Goal: Task Accomplishment & Management: Use online tool/utility

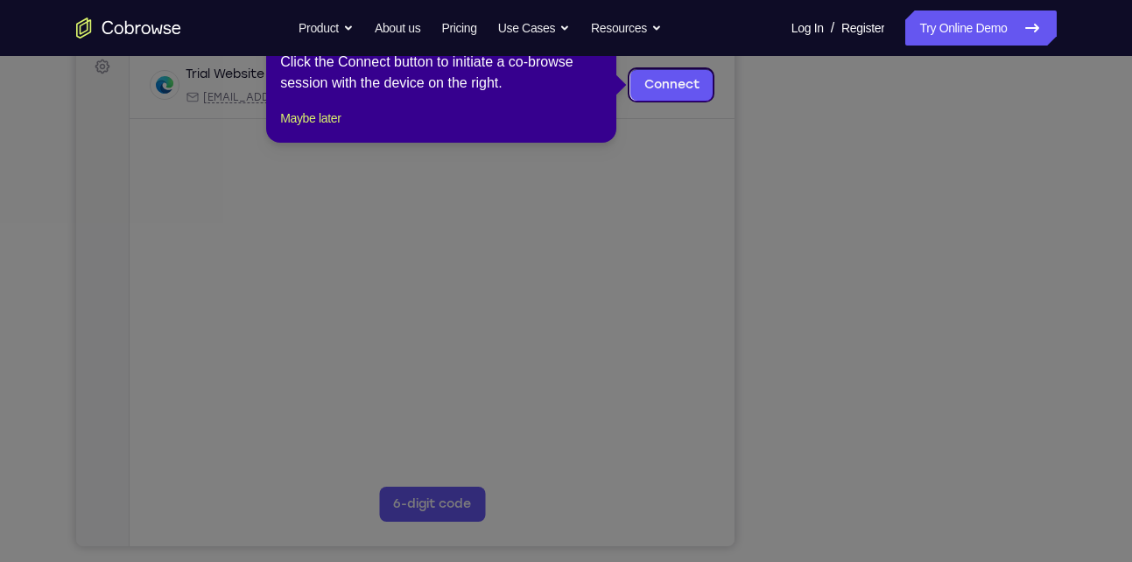
scroll to position [267, 0]
click at [342, 126] on div "1 of 8 × Click the Connect button to initiate a co-browse session with the devi…" at bounding box center [441, 75] width 350 height 137
click at [341, 130] on button "Maybe later" at bounding box center [310, 119] width 60 height 21
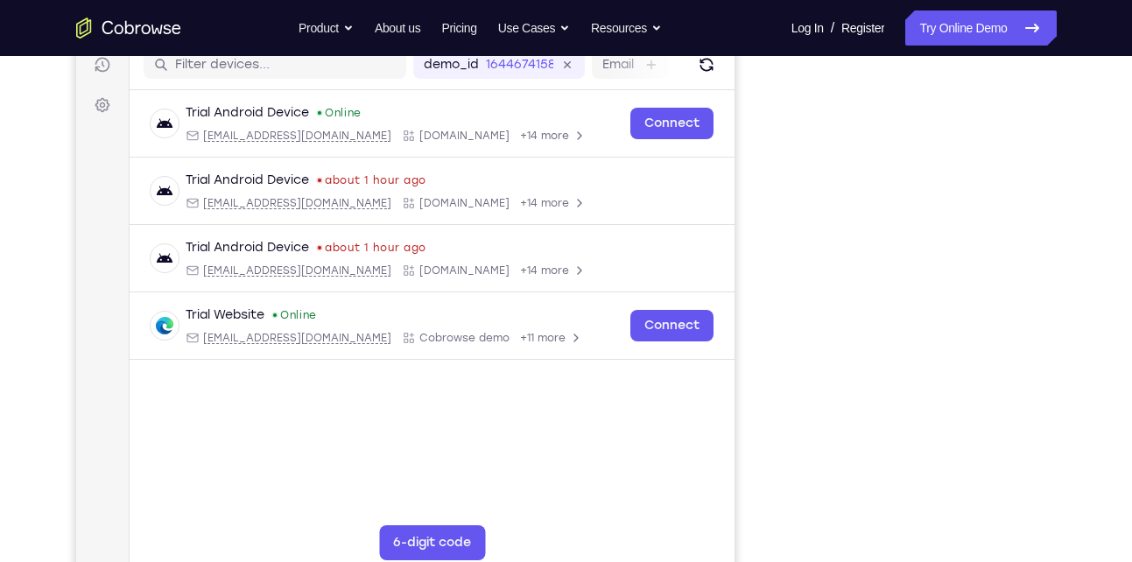
scroll to position [250, 0]
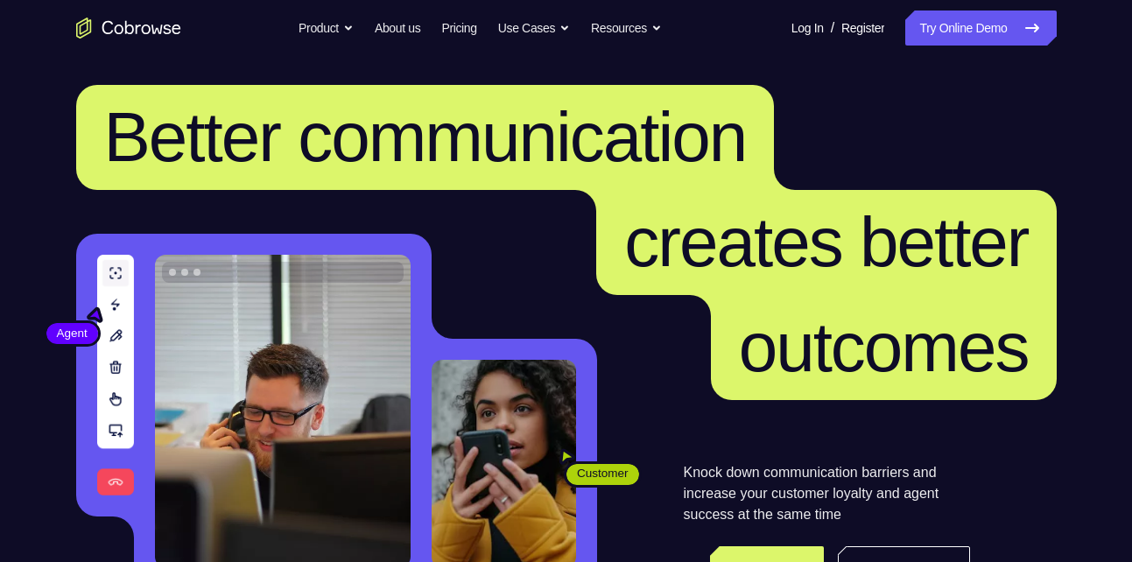
scroll to position [8, 0]
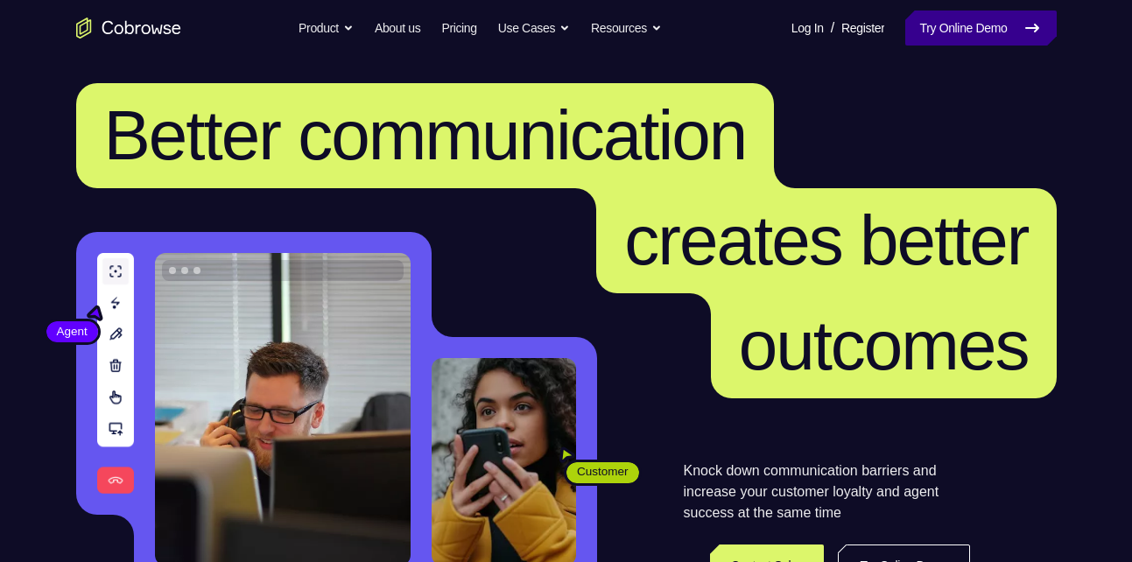
click at [938, 37] on link "Try Online Demo" at bounding box center [981, 28] width 151 height 35
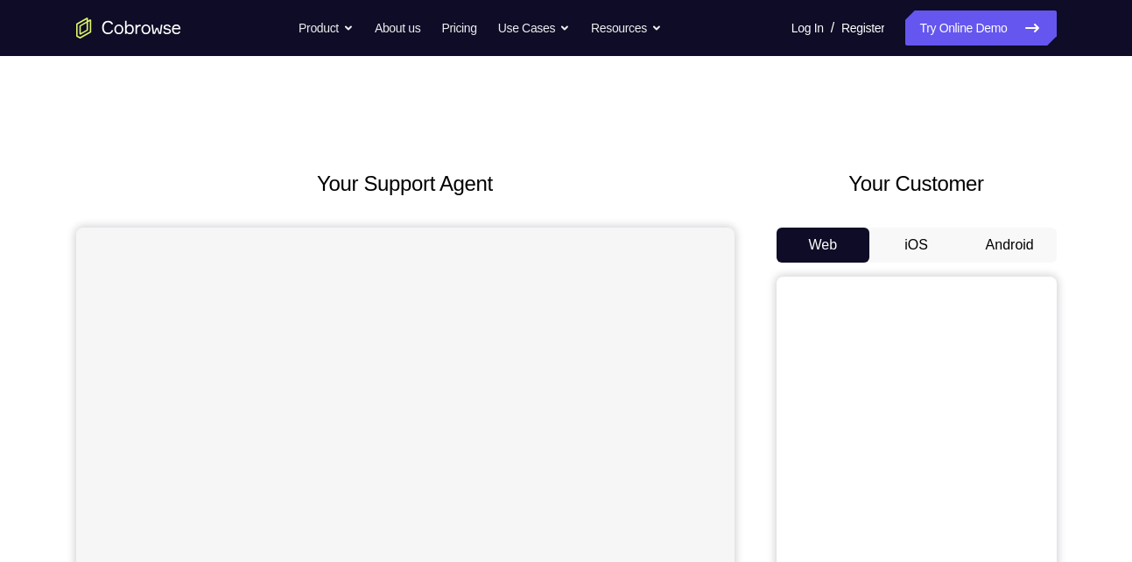
scroll to position [99, 0]
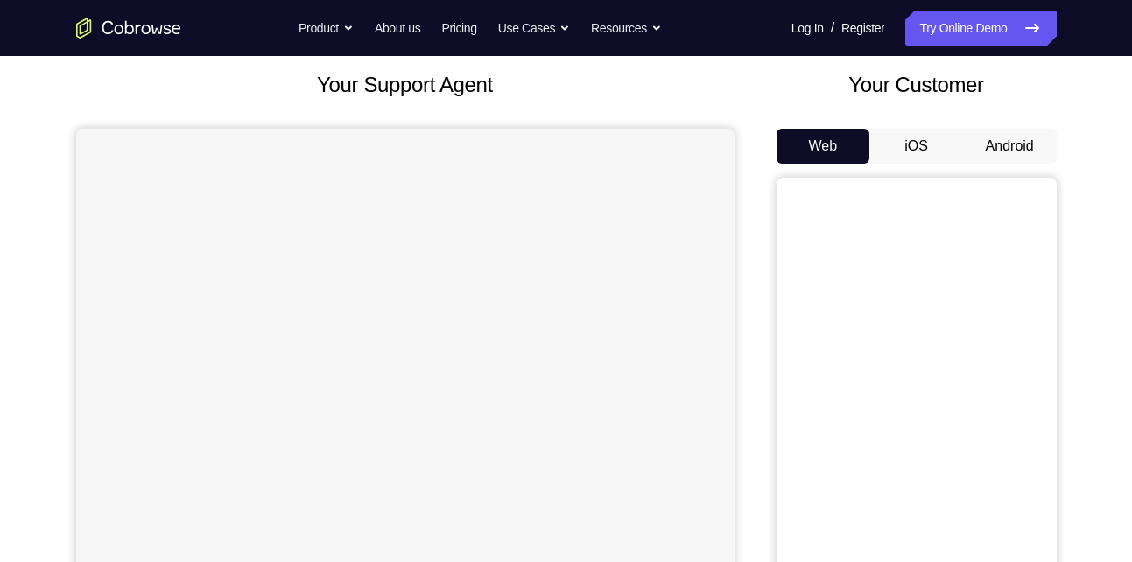
click at [1019, 156] on button "Android" at bounding box center [1010, 146] width 94 height 35
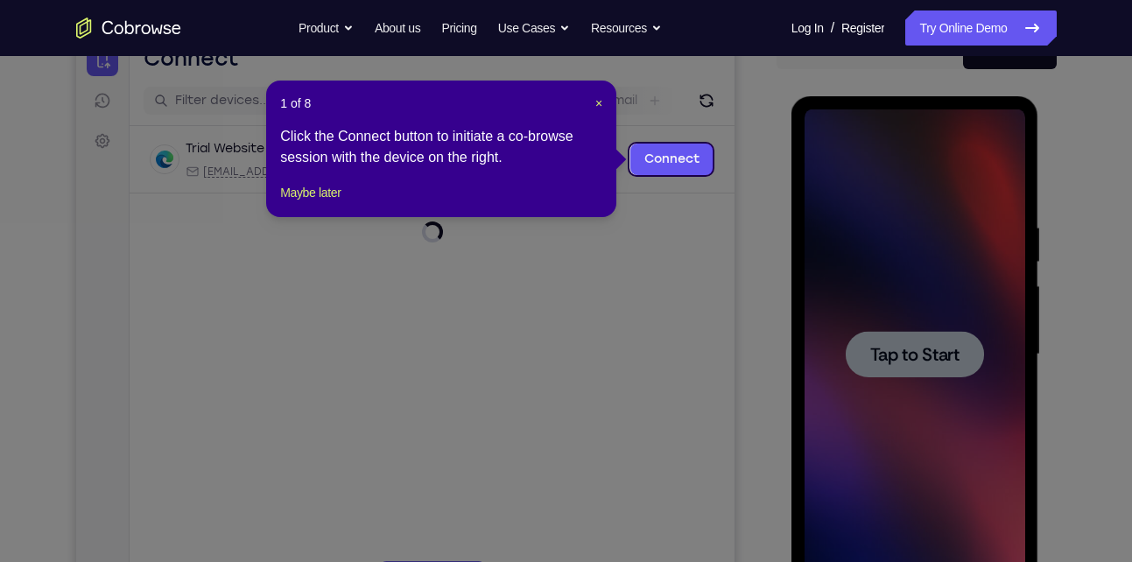
scroll to position [194, 0]
click at [312, 202] on button "Maybe later" at bounding box center [310, 191] width 60 height 21
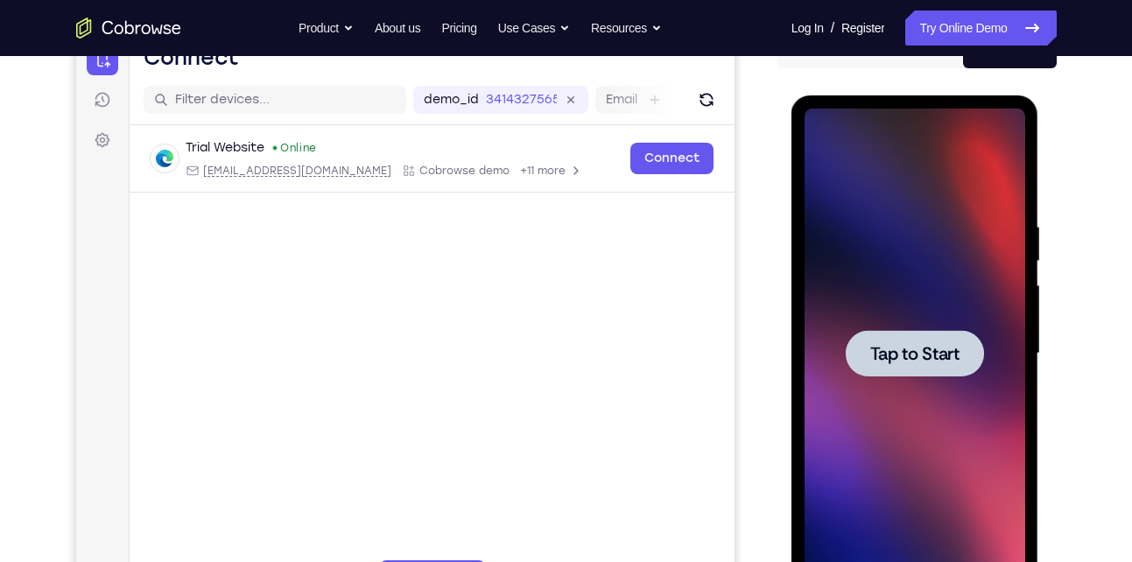
click at [892, 360] on span "Tap to Start" at bounding box center [915, 354] width 89 height 18
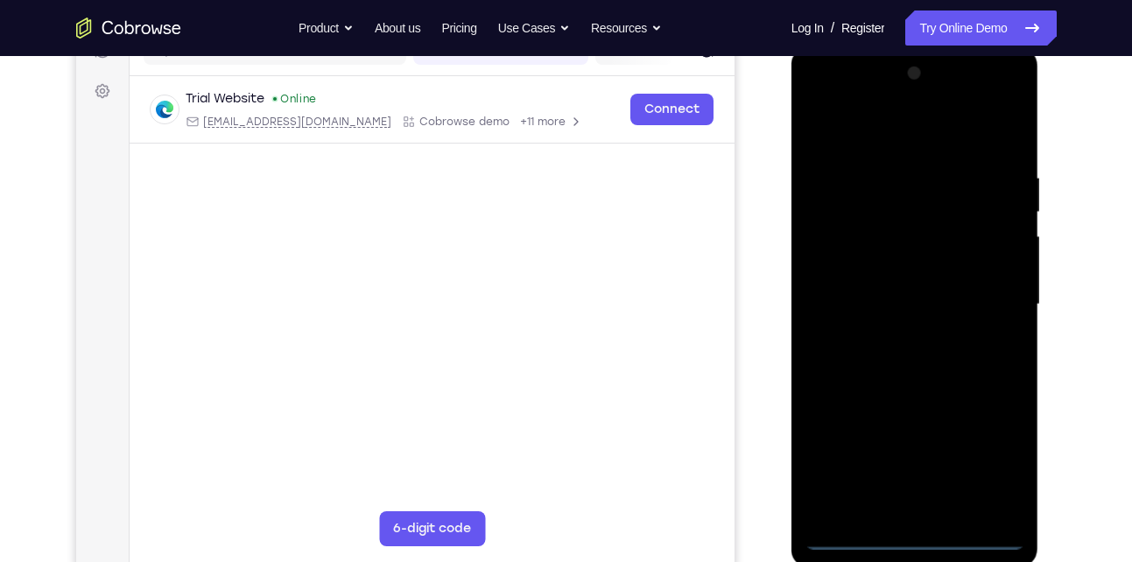
scroll to position [243, 0]
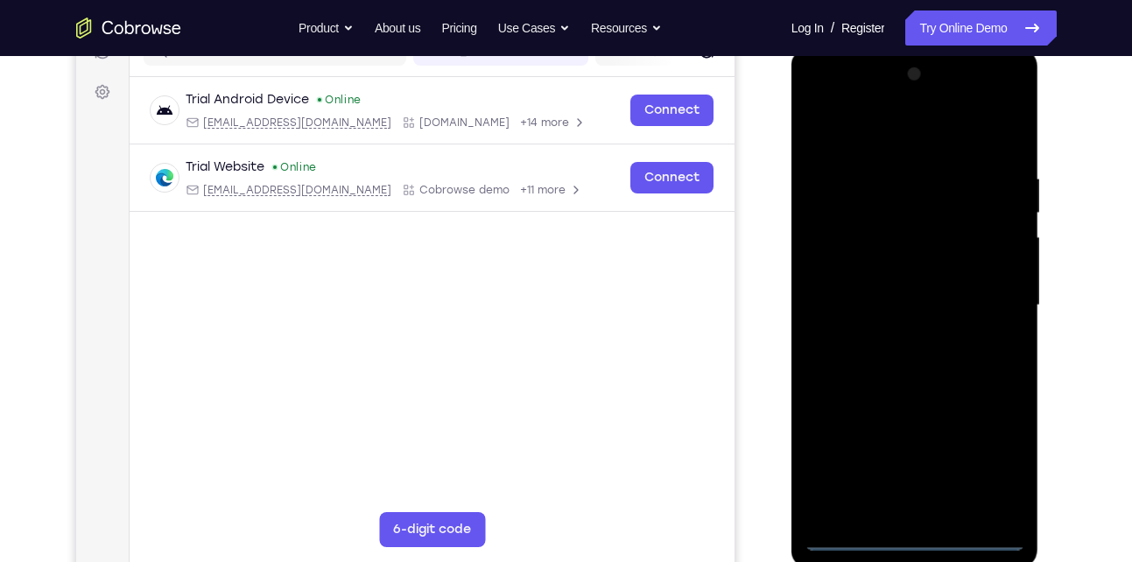
click at [917, 535] on div at bounding box center [915, 305] width 221 height 490
click at [992, 471] on div at bounding box center [915, 305] width 221 height 490
click at [867, 135] on div at bounding box center [915, 305] width 221 height 490
click at [990, 298] on div at bounding box center [915, 305] width 221 height 490
click at [899, 337] on div at bounding box center [915, 305] width 221 height 490
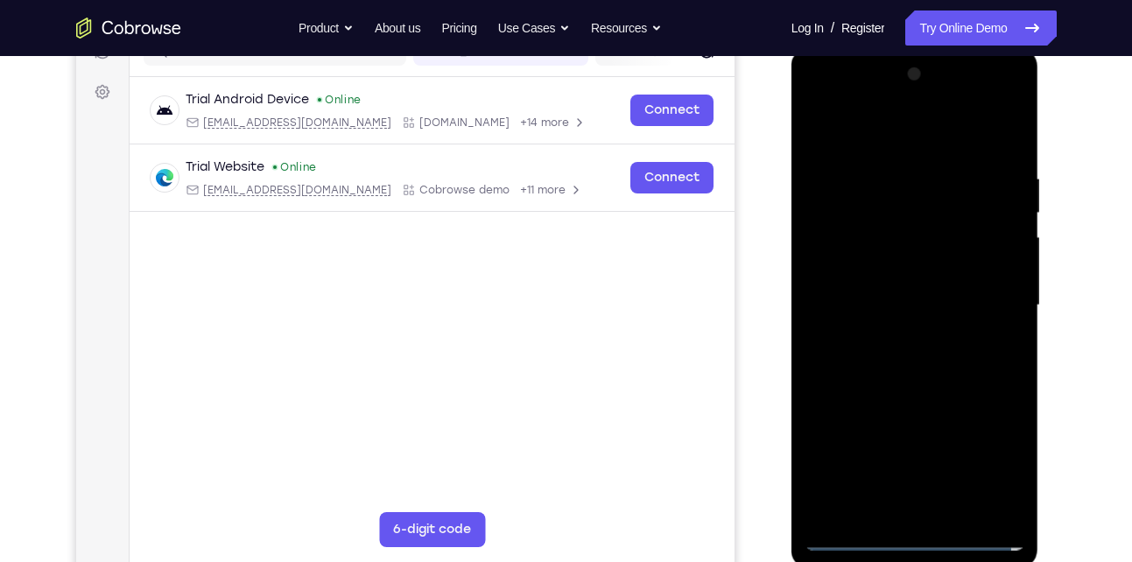
click at [860, 281] on div at bounding box center [915, 305] width 221 height 490
click at [843, 271] on div at bounding box center [915, 305] width 221 height 490
click at [852, 295] on div at bounding box center [915, 305] width 221 height 490
click at [907, 383] on div at bounding box center [915, 305] width 221 height 490
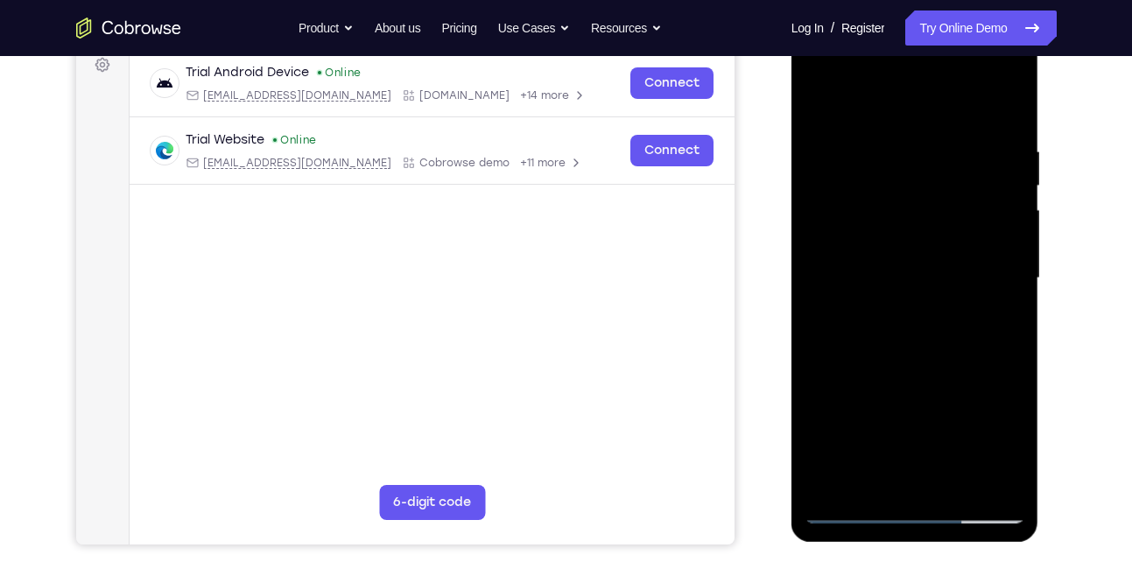
scroll to position [269, 0]
click at [957, 485] on div at bounding box center [915, 279] width 221 height 490
click at [921, 366] on div at bounding box center [915, 279] width 221 height 490
click at [923, 315] on div at bounding box center [915, 279] width 221 height 490
click at [884, 478] on div at bounding box center [915, 279] width 221 height 490
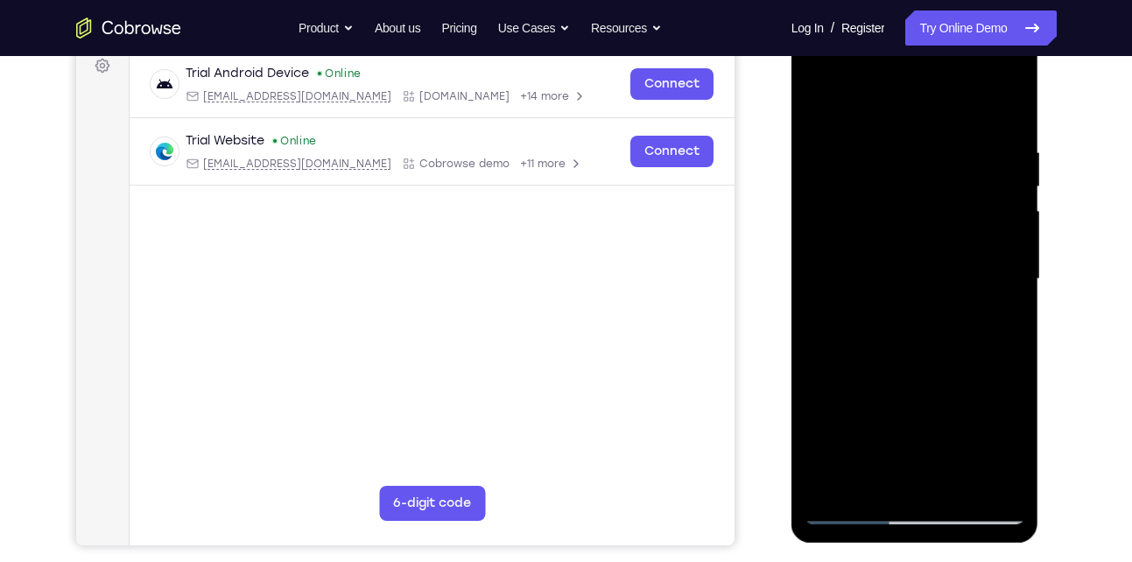
click at [819, 103] on div at bounding box center [915, 279] width 221 height 490
click at [867, 316] on div at bounding box center [915, 279] width 221 height 490
click at [864, 478] on div at bounding box center [915, 279] width 221 height 490
click at [1005, 321] on div at bounding box center [915, 279] width 221 height 490
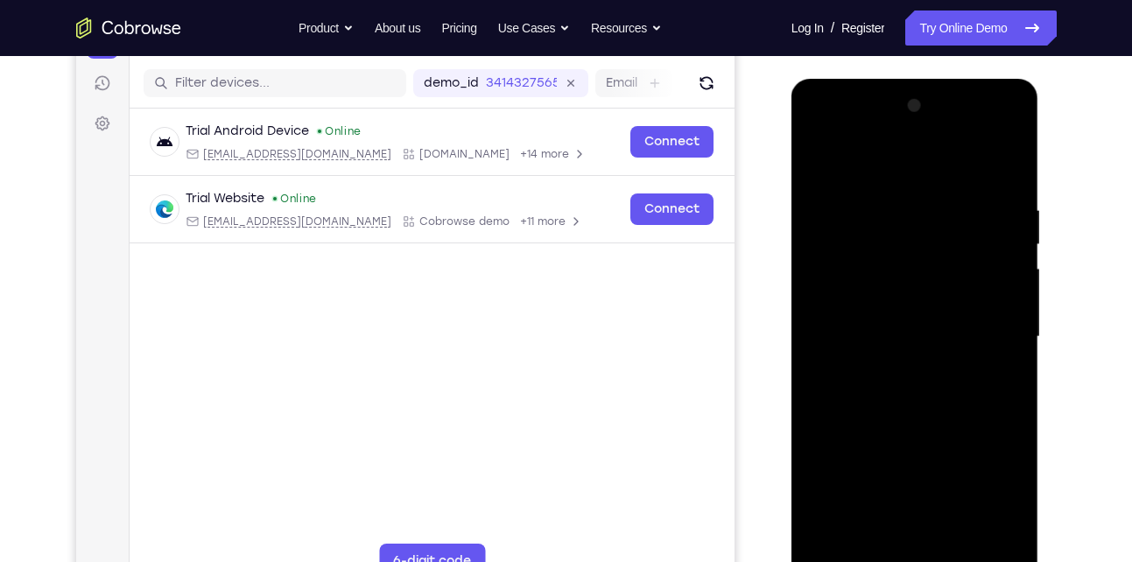
scroll to position [209, 0]
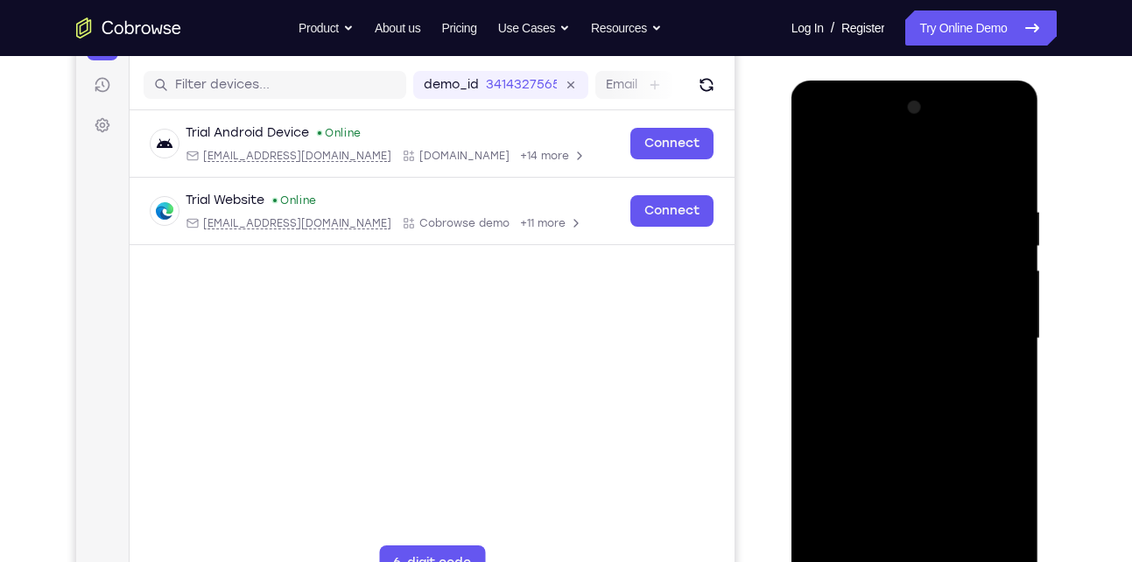
click at [818, 166] on div at bounding box center [915, 339] width 221 height 490
click at [880, 368] on div at bounding box center [915, 339] width 221 height 490
click at [876, 532] on div at bounding box center [915, 339] width 221 height 490
click at [1005, 384] on div at bounding box center [915, 339] width 221 height 490
click at [820, 162] on div at bounding box center [915, 339] width 221 height 490
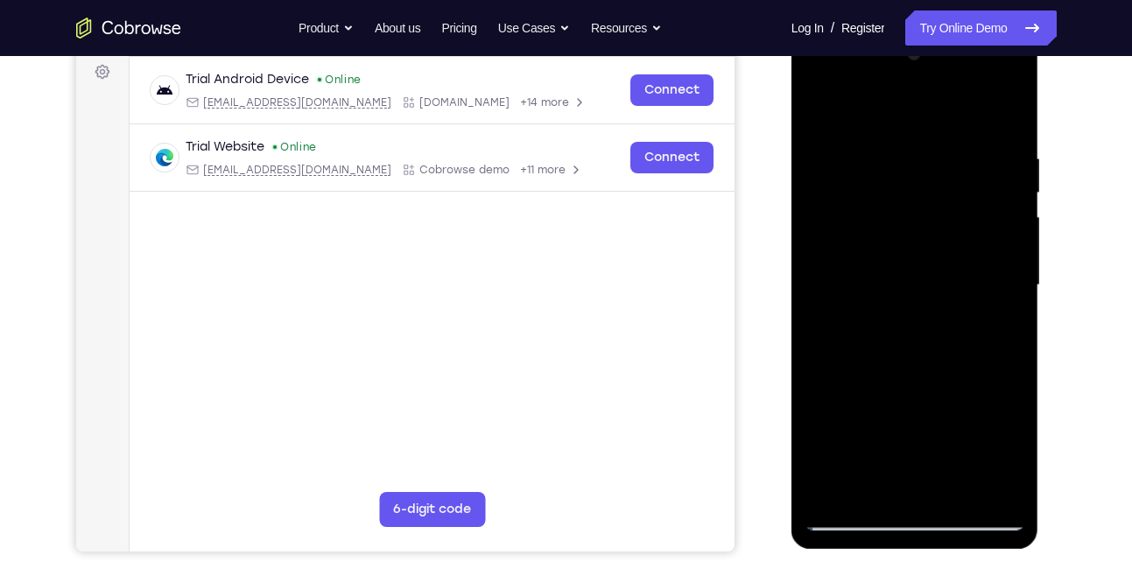
scroll to position [229, 0]
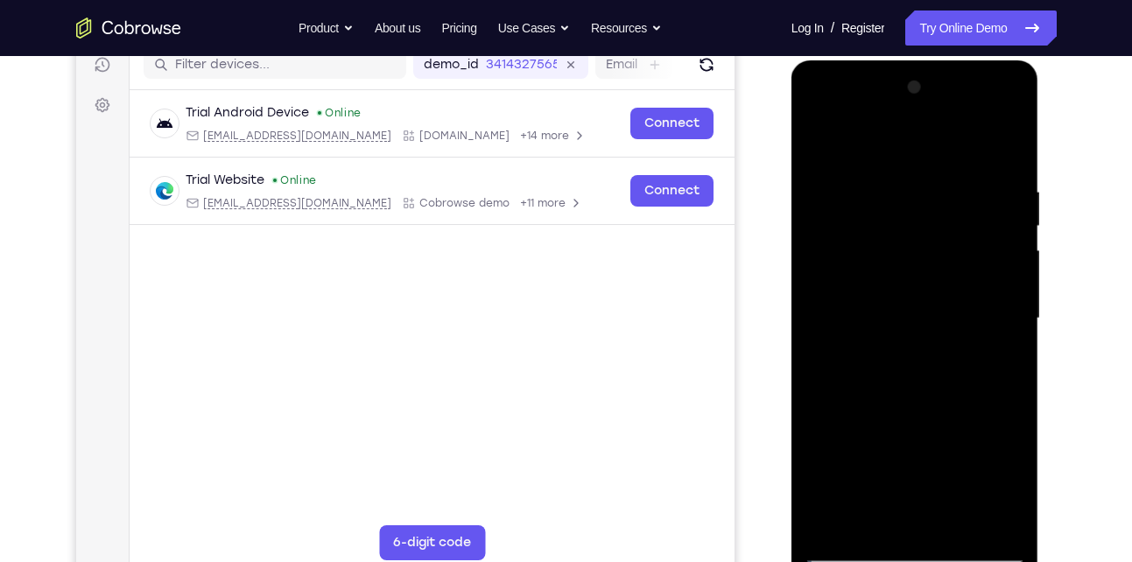
click at [871, 348] on div at bounding box center [915, 319] width 221 height 490
click at [957, 515] on div at bounding box center [915, 319] width 221 height 490
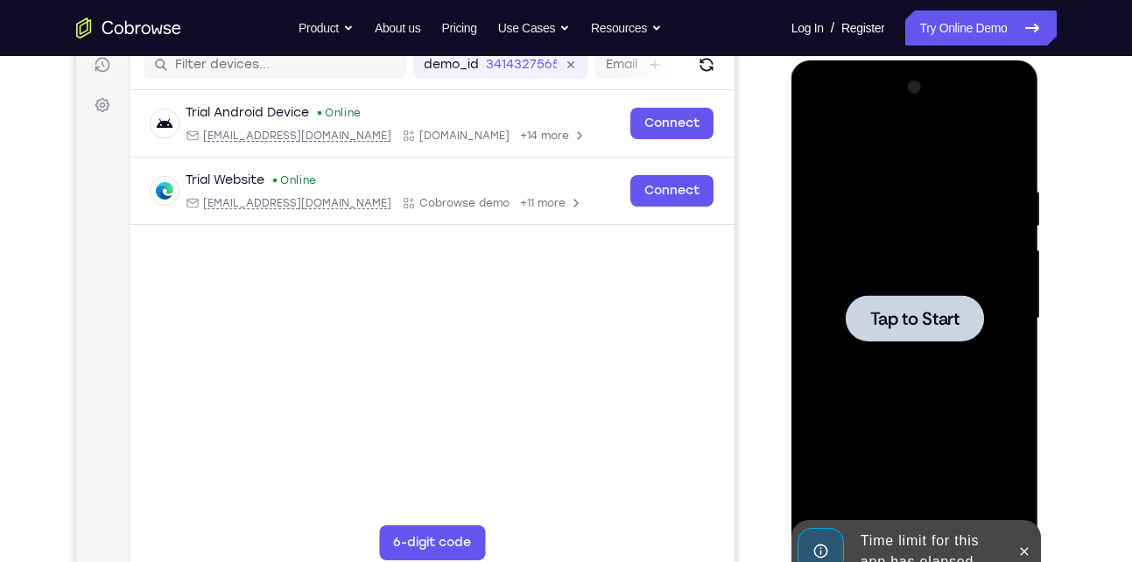
click at [906, 326] on span "Tap to Start" at bounding box center [915, 319] width 89 height 18
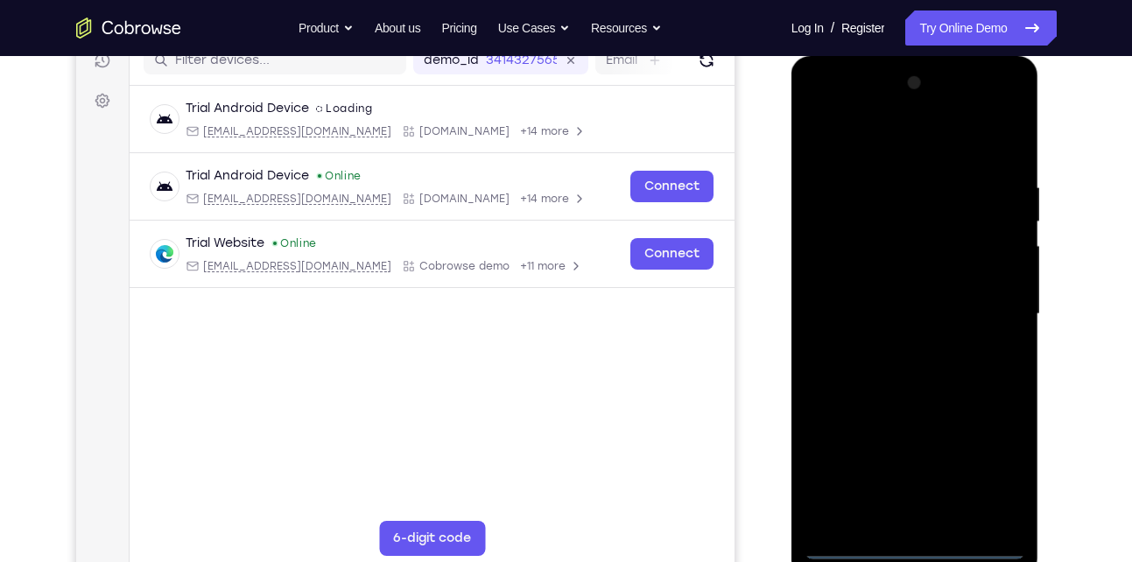
scroll to position [321, 0]
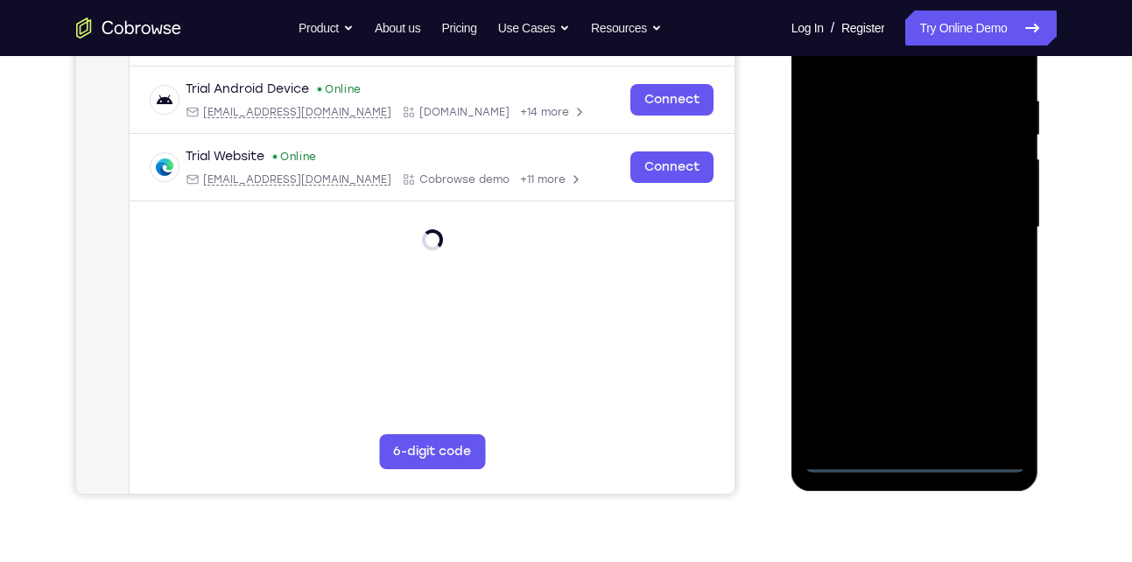
click at [916, 463] on div at bounding box center [915, 227] width 221 height 490
click at [994, 382] on div at bounding box center [915, 227] width 221 height 490
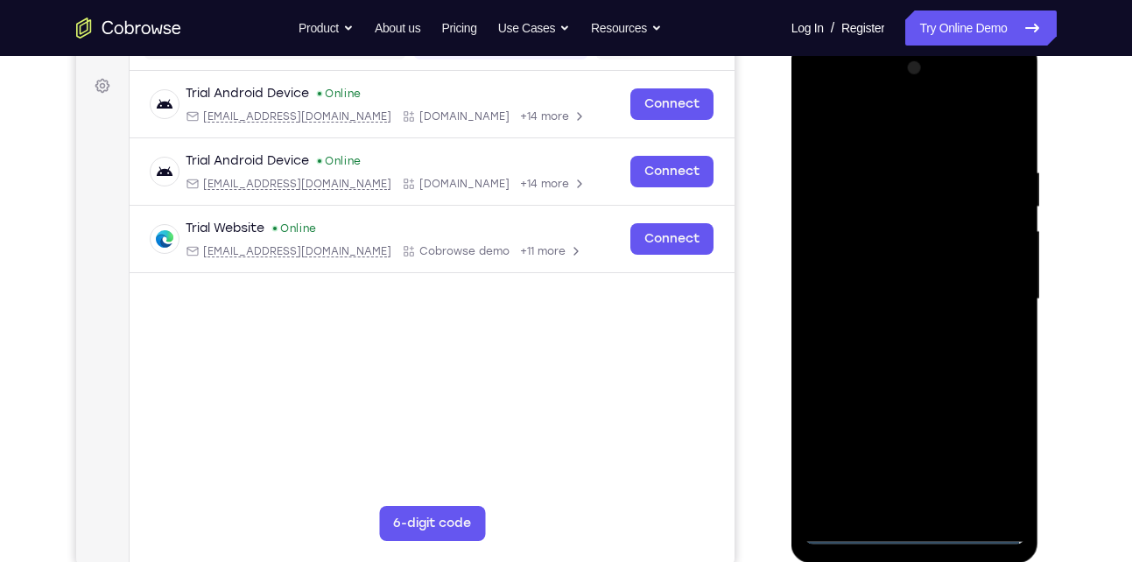
scroll to position [247, 0]
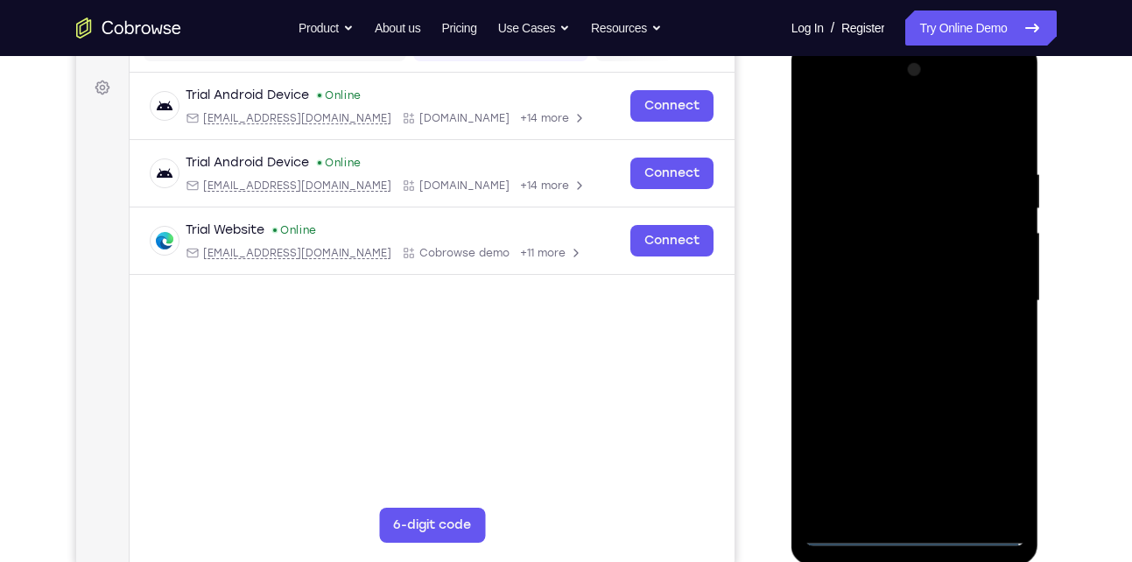
click at [886, 130] on div at bounding box center [915, 301] width 221 height 490
click at [988, 298] on div at bounding box center [915, 301] width 221 height 490
click at [1022, 159] on div at bounding box center [915, 301] width 221 height 490
click at [927, 483] on div at bounding box center [915, 301] width 221 height 490
click at [896, 330] on div at bounding box center [915, 301] width 221 height 490
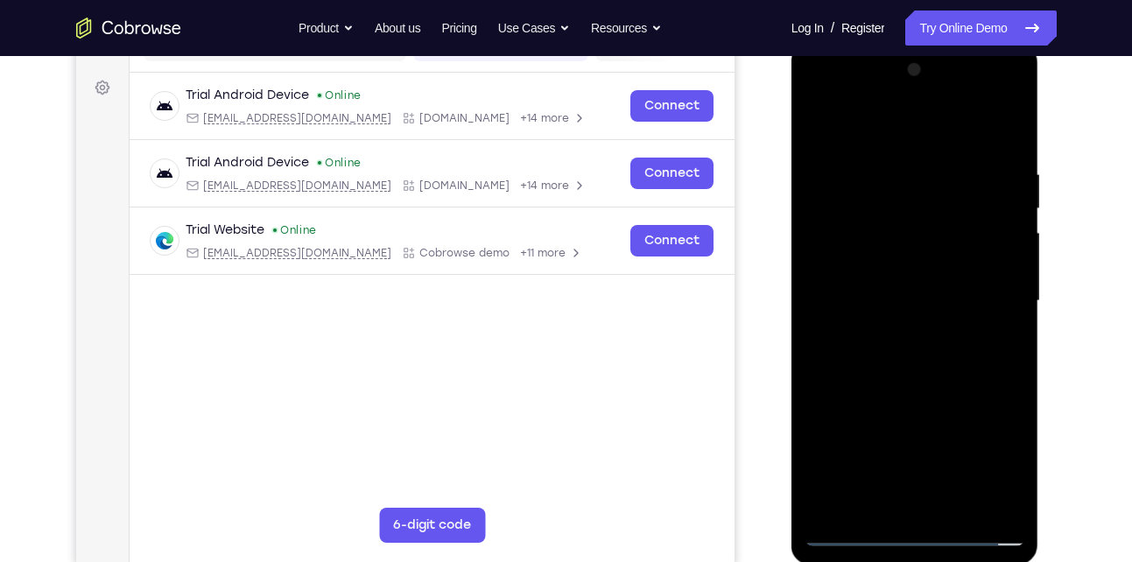
click at [906, 286] on div at bounding box center [915, 301] width 221 height 490
click at [886, 264] on div at bounding box center [915, 301] width 221 height 490
click at [872, 300] on div at bounding box center [915, 301] width 221 height 490
click at [862, 290] on div at bounding box center [915, 301] width 221 height 490
click at [874, 356] on div at bounding box center [915, 301] width 221 height 490
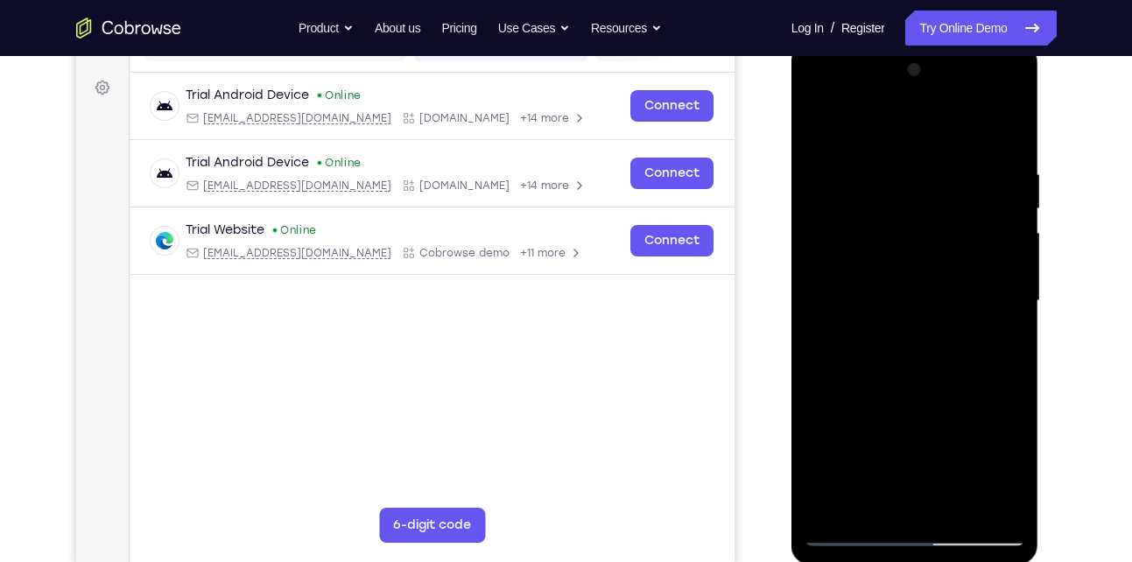
click at [919, 386] on div at bounding box center [915, 301] width 221 height 490
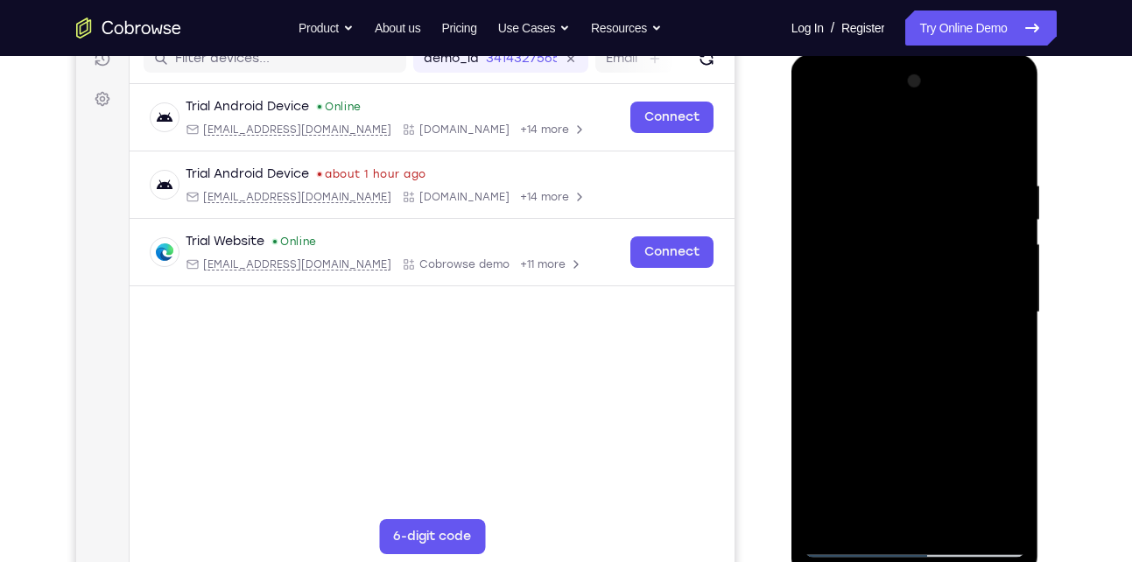
scroll to position [235, 0]
click at [956, 517] on div at bounding box center [915, 313] width 221 height 490
click at [918, 410] on div at bounding box center [915, 313] width 221 height 490
click at [815, 131] on div at bounding box center [915, 313] width 221 height 490
click at [822, 131] on div at bounding box center [915, 313] width 221 height 490
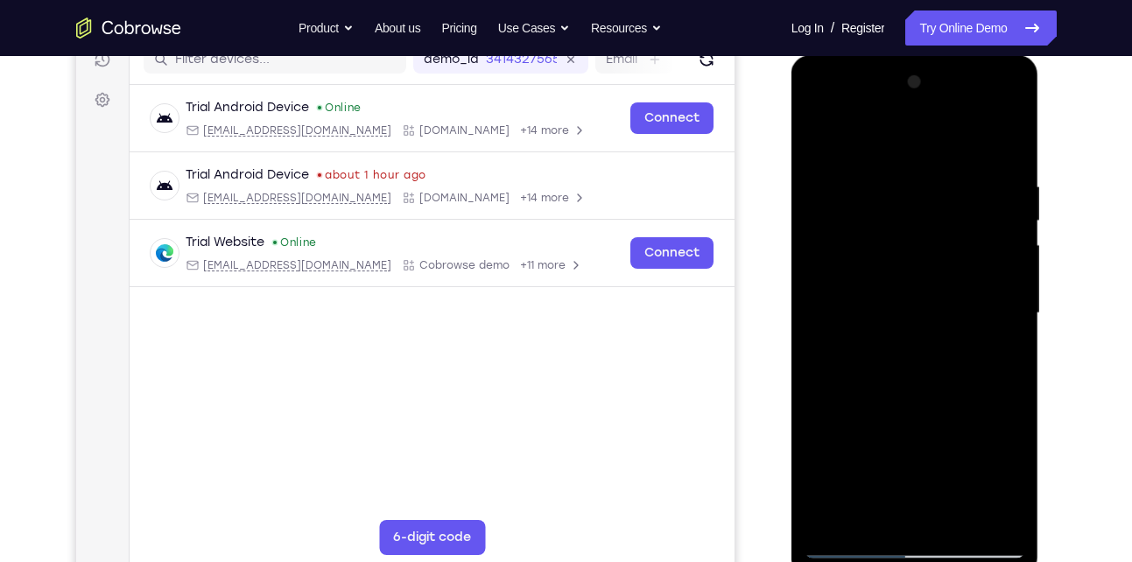
scroll to position [233, 0]
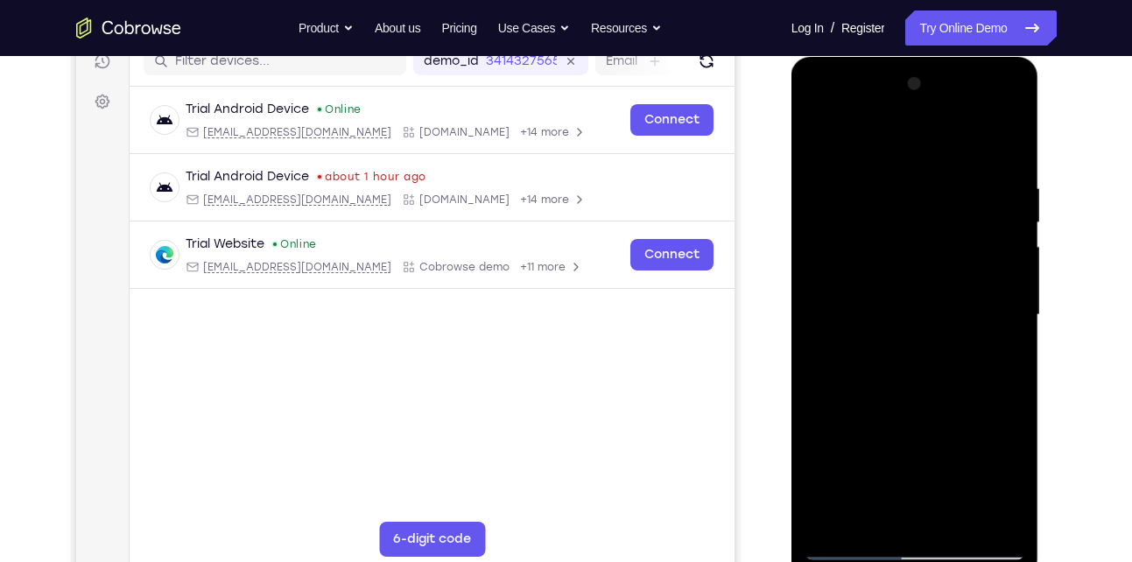
click at [877, 525] on div at bounding box center [915, 315] width 221 height 490
click at [857, 130] on div at bounding box center [915, 315] width 221 height 490
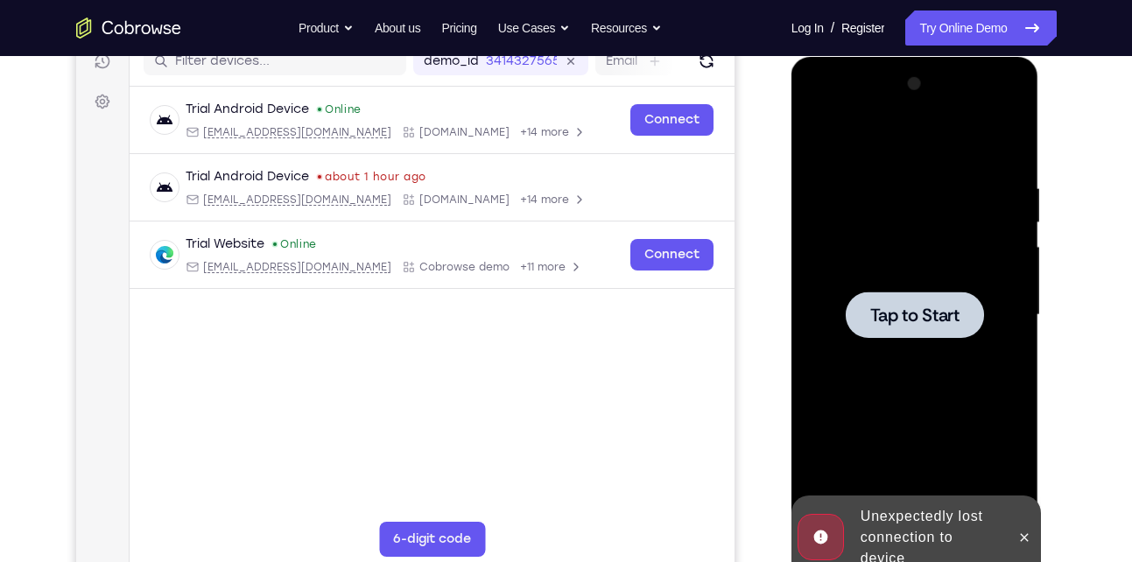
click at [891, 300] on div at bounding box center [915, 315] width 138 height 46
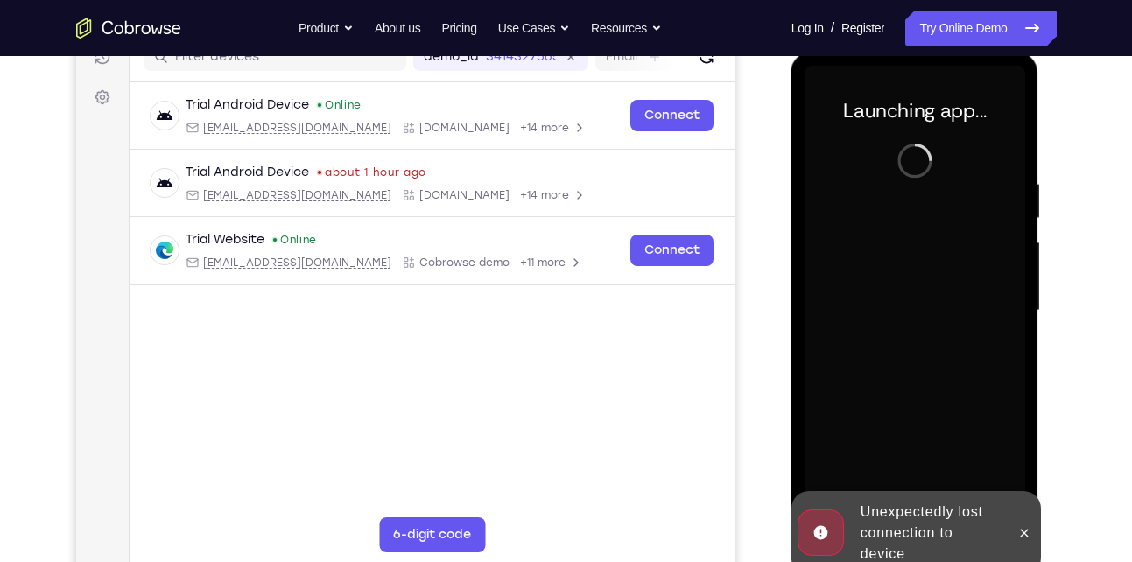
scroll to position [239, 0]
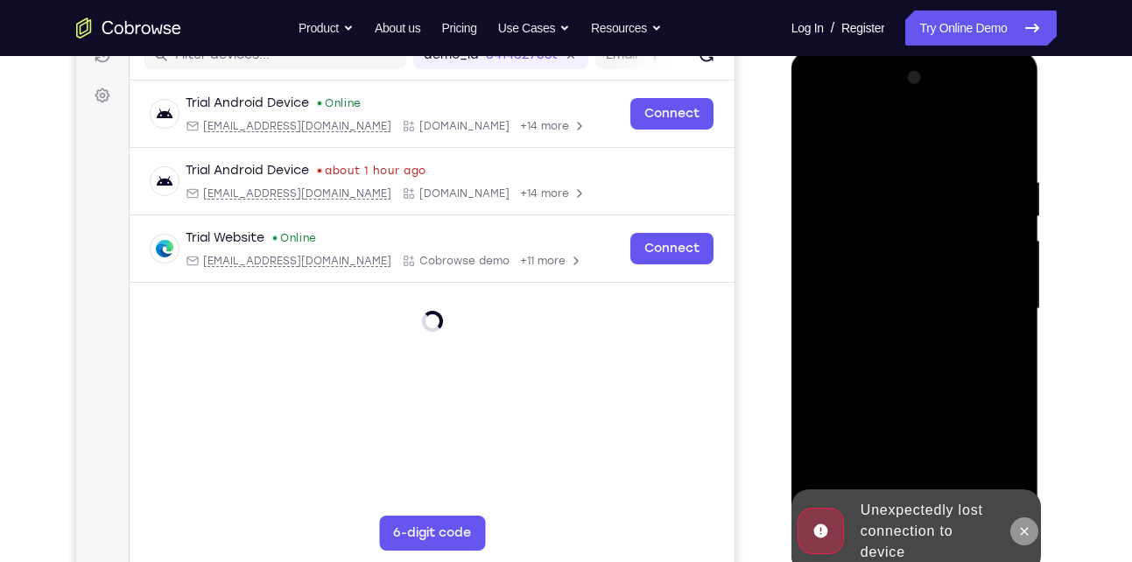
click at [1028, 534] on icon at bounding box center [1025, 531] width 8 height 8
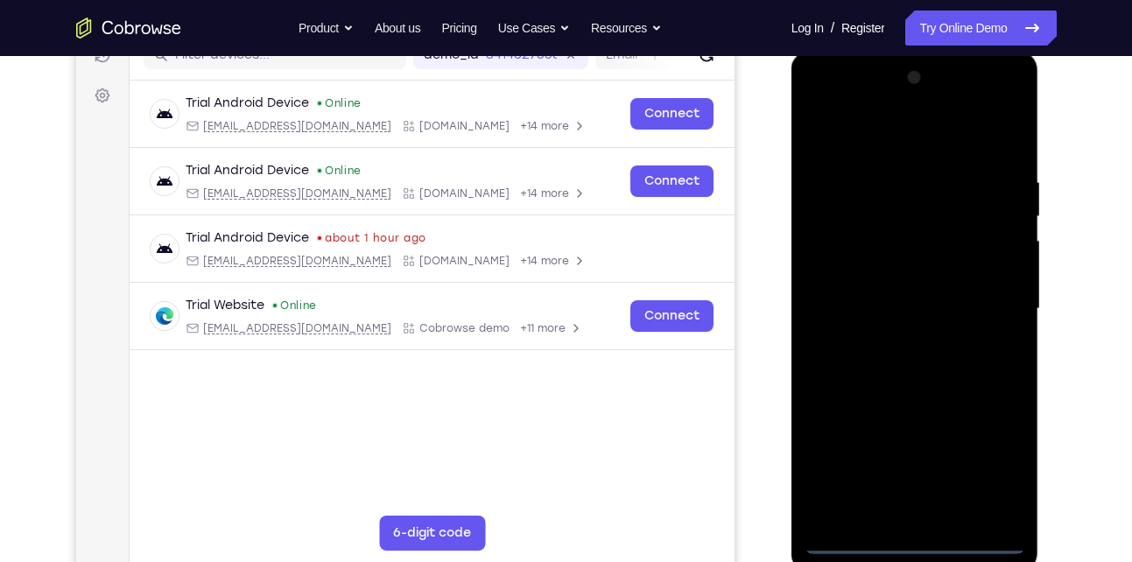
click at [917, 539] on div at bounding box center [915, 309] width 221 height 490
click at [986, 470] on div at bounding box center [915, 309] width 221 height 490
click at [857, 138] on div at bounding box center [915, 309] width 221 height 490
click at [986, 299] on div at bounding box center [915, 309] width 221 height 490
click at [897, 340] on div at bounding box center [915, 309] width 221 height 490
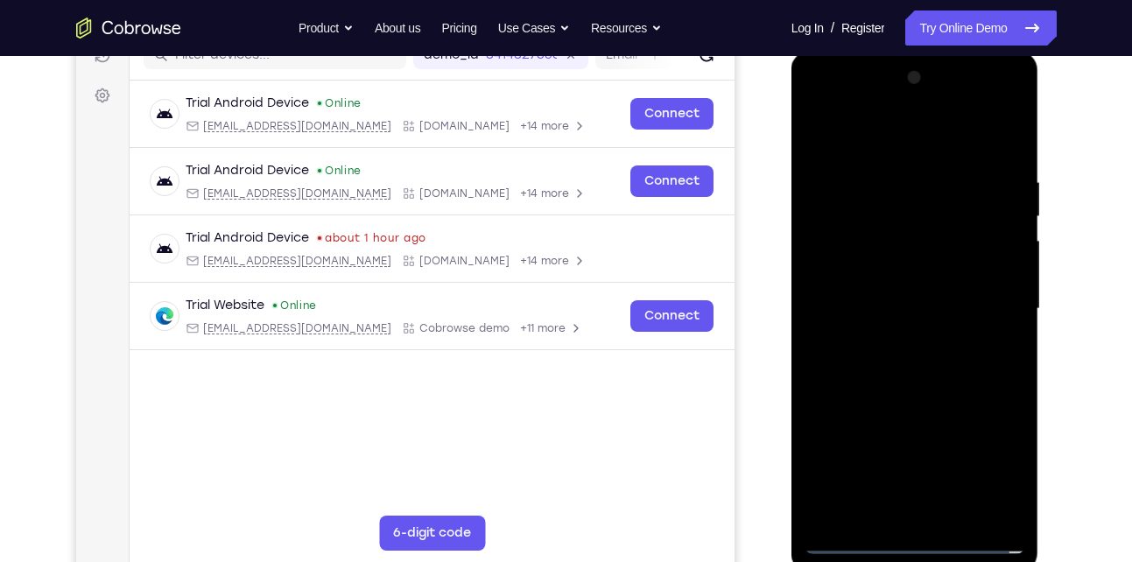
click at [884, 297] on div at bounding box center [915, 309] width 221 height 490
click at [874, 277] on div at bounding box center [915, 309] width 221 height 490
click at [967, 312] on div at bounding box center [915, 309] width 221 height 490
click at [915, 390] on div at bounding box center [915, 309] width 221 height 490
click at [959, 514] on div at bounding box center [915, 309] width 221 height 490
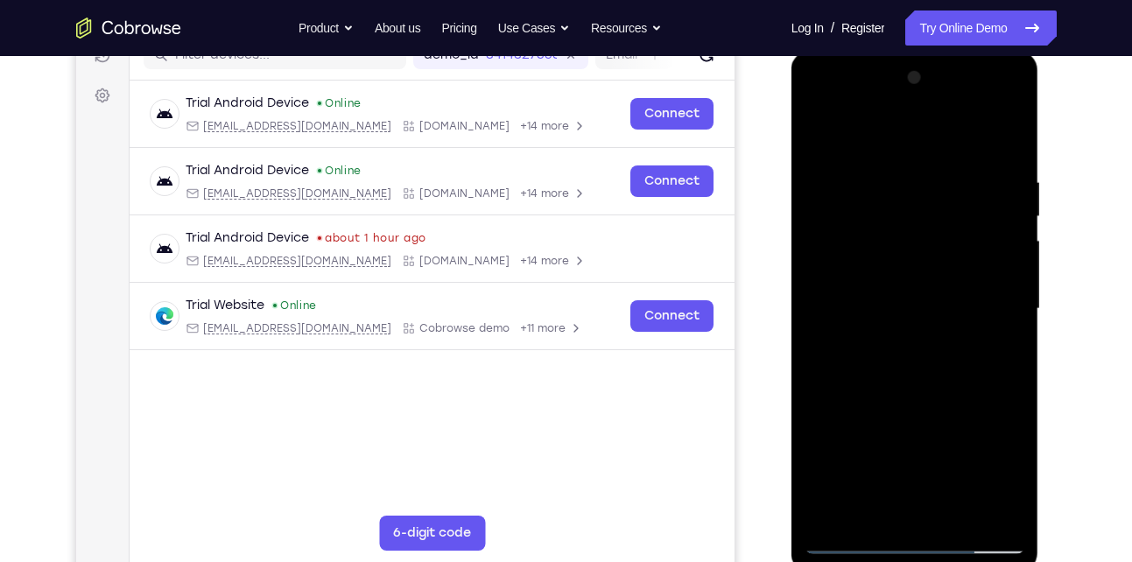
click at [914, 399] on div at bounding box center [915, 309] width 221 height 490
click at [880, 334] on div at bounding box center [915, 309] width 221 height 490
click at [977, 504] on div at bounding box center [915, 309] width 221 height 490
click at [982, 257] on div at bounding box center [915, 309] width 221 height 490
click at [1003, 238] on div at bounding box center [915, 309] width 221 height 490
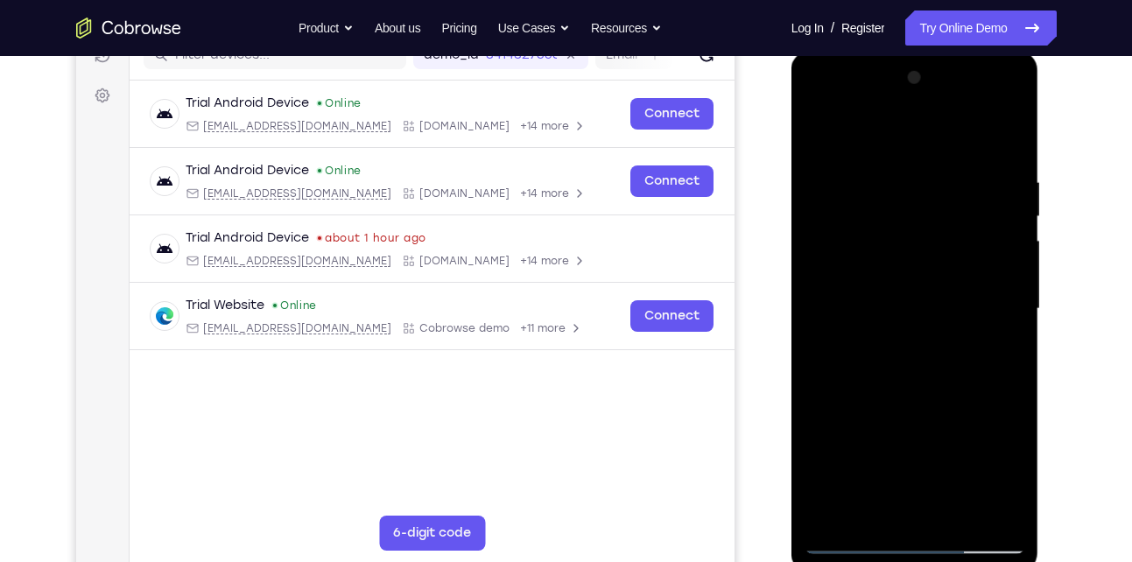
click at [872, 491] on div at bounding box center [915, 309] width 221 height 490
click at [864, 510] on div at bounding box center [915, 309] width 221 height 490
click at [996, 349] on div at bounding box center [915, 309] width 221 height 490
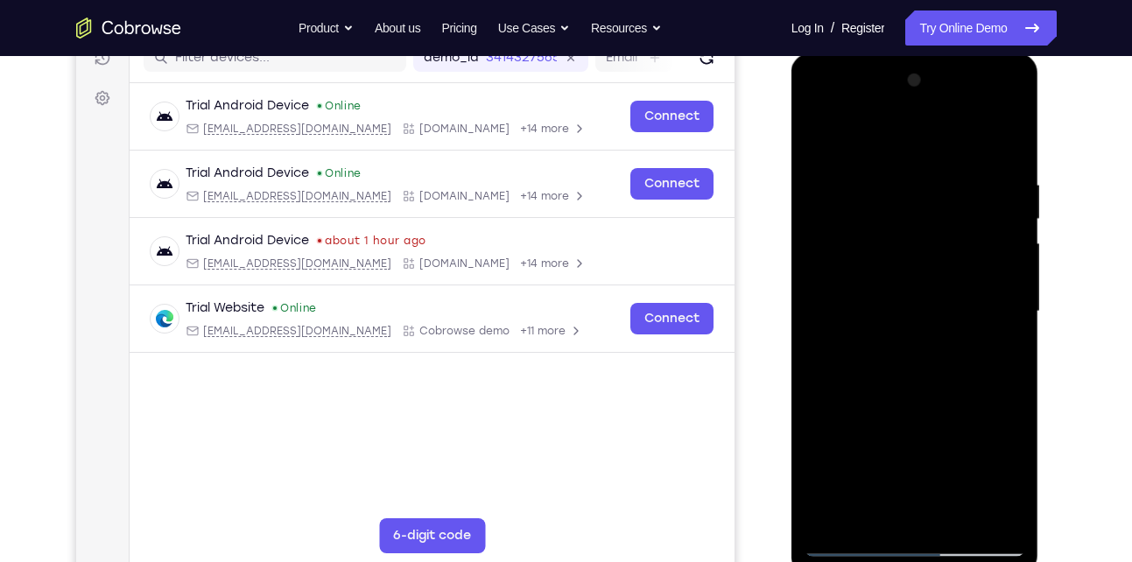
scroll to position [238, 0]
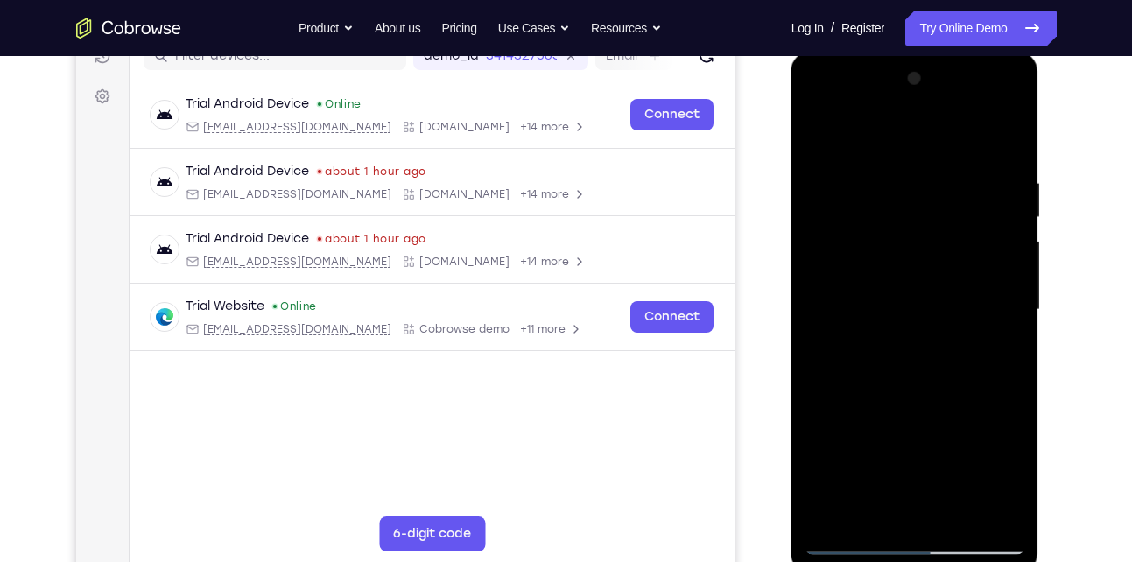
click at [825, 133] on div at bounding box center [915, 310] width 221 height 490
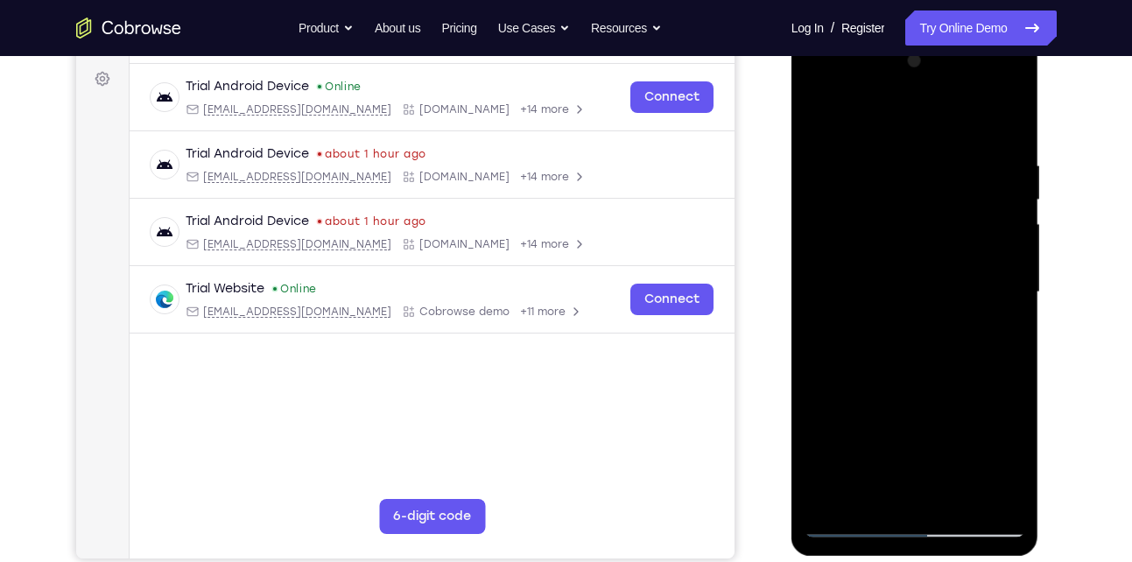
scroll to position [257, 0]
click at [877, 282] on div at bounding box center [915, 291] width 221 height 490
click at [816, 116] on div at bounding box center [915, 291] width 221 height 490
click at [880, 285] on div at bounding box center [915, 291] width 221 height 490
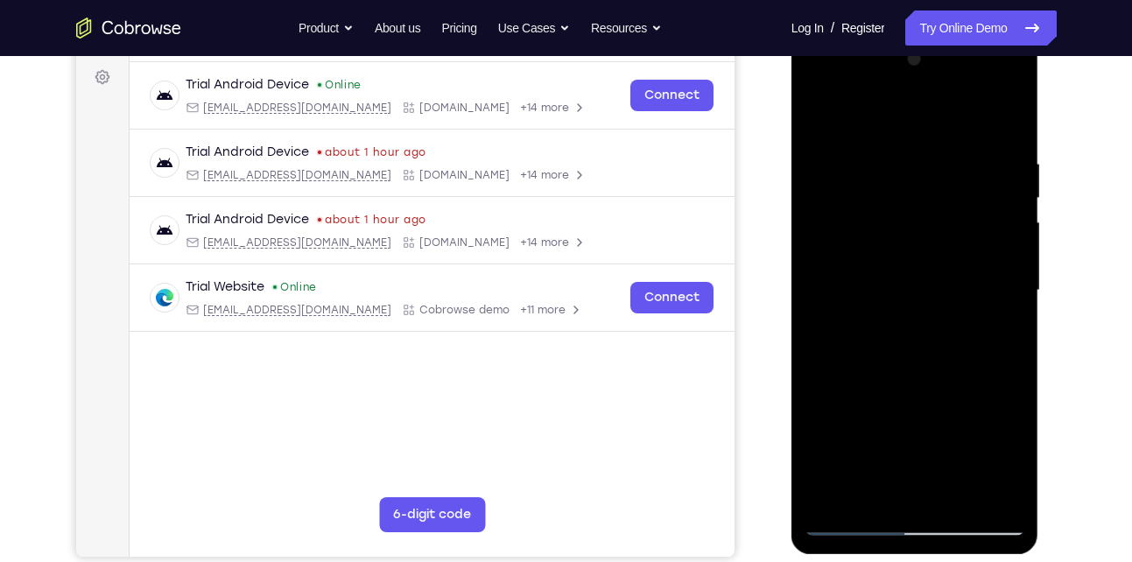
click at [819, 123] on div at bounding box center [915, 291] width 221 height 490
click at [822, 111] on div at bounding box center [915, 291] width 221 height 490
click at [870, 493] on div at bounding box center [915, 291] width 221 height 490
click at [856, 109] on div at bounding box center [915, 291] width 221 height 490
click at [882, 178] on div at bounding box center [915, 291] width 221 height 490
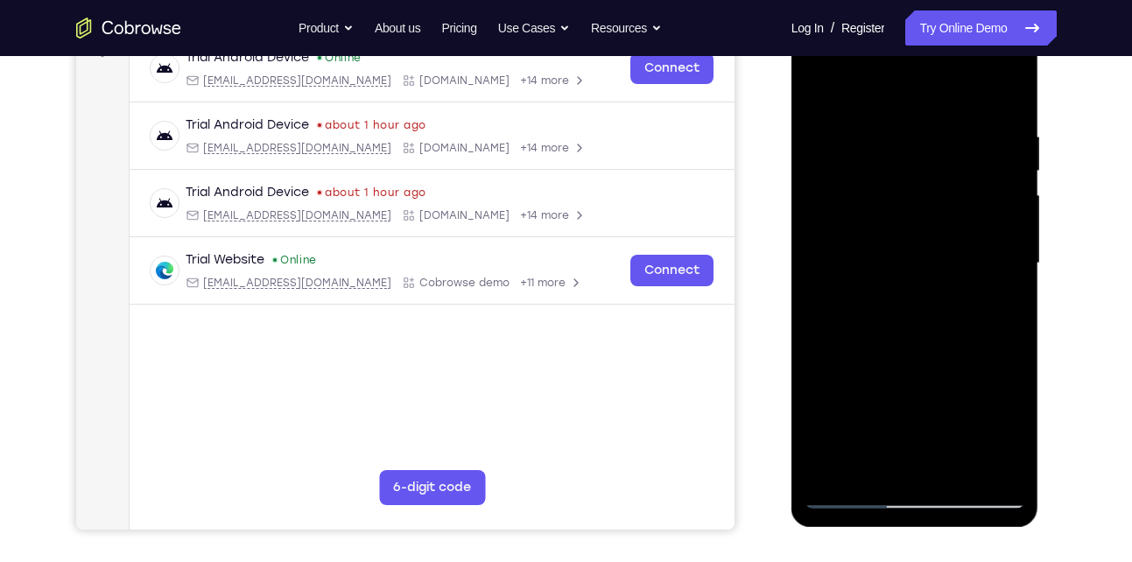
scroll to position [284, 0]
click at [823, 185] on div at bounding box center [915, 264] width 221 height 490
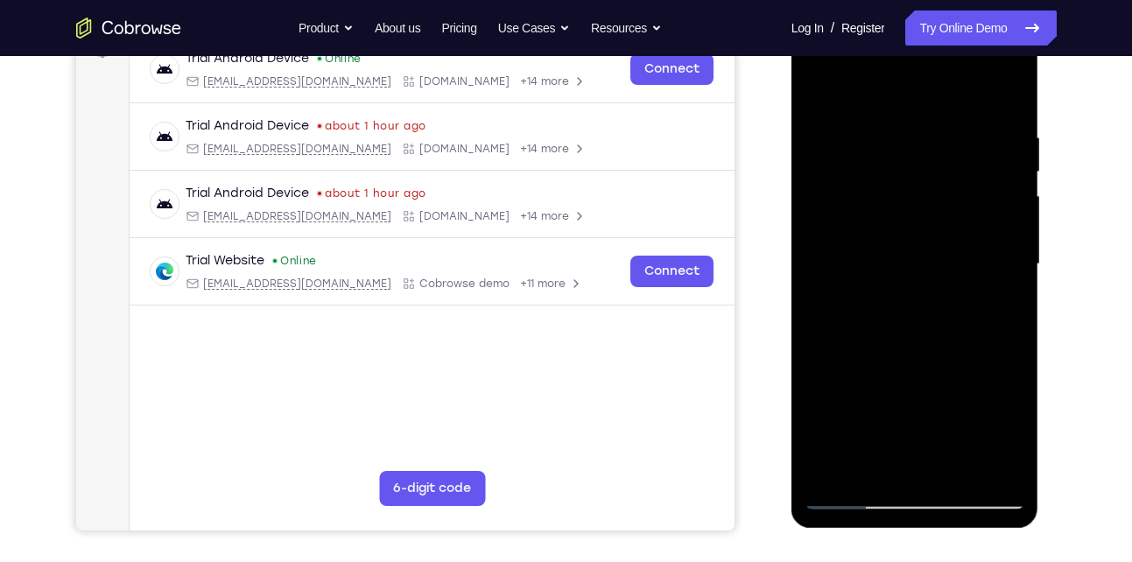
click at [859, 392] on div at bounding box center [915, 264] width 221 height 490
click at [1000, 465] on div at bounding box center [915, 264] width 221 height 490
click at [925, 337] on div at bounding box center [915, 264] width 221 height 490
click at [962, 467] on div at bounding box center [915, 264] width 221 height 490
click at [888, 261] on div at bounding box center [915, 264] width 221 height 490
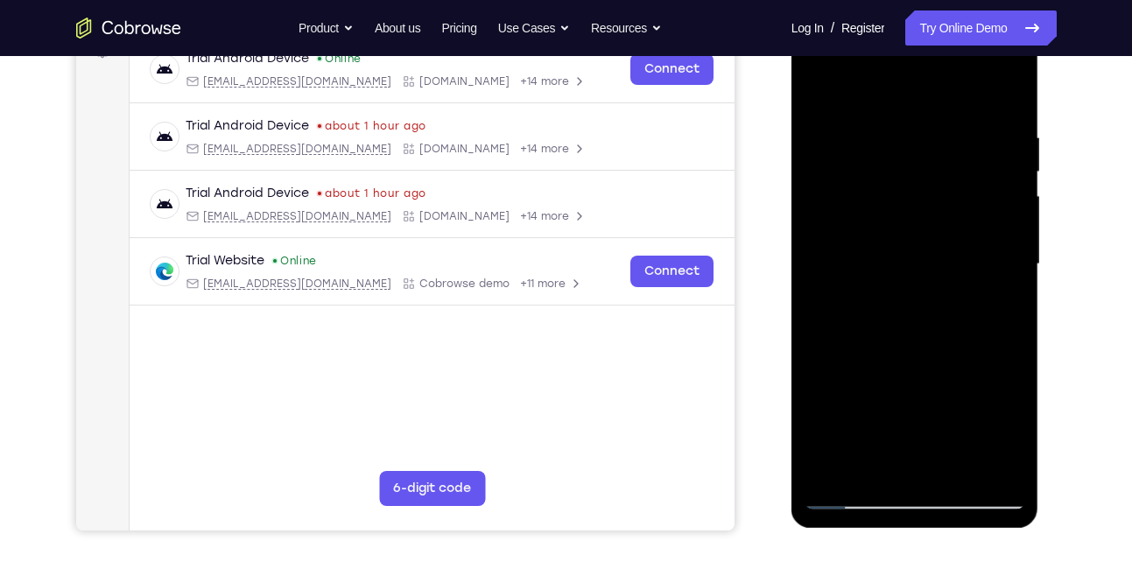
click at [902, 462] on div at bounding box center [915, 264] width 221 height 490
click at [1000, 306] on div at bounding box center [915, 264] width 221 height 490
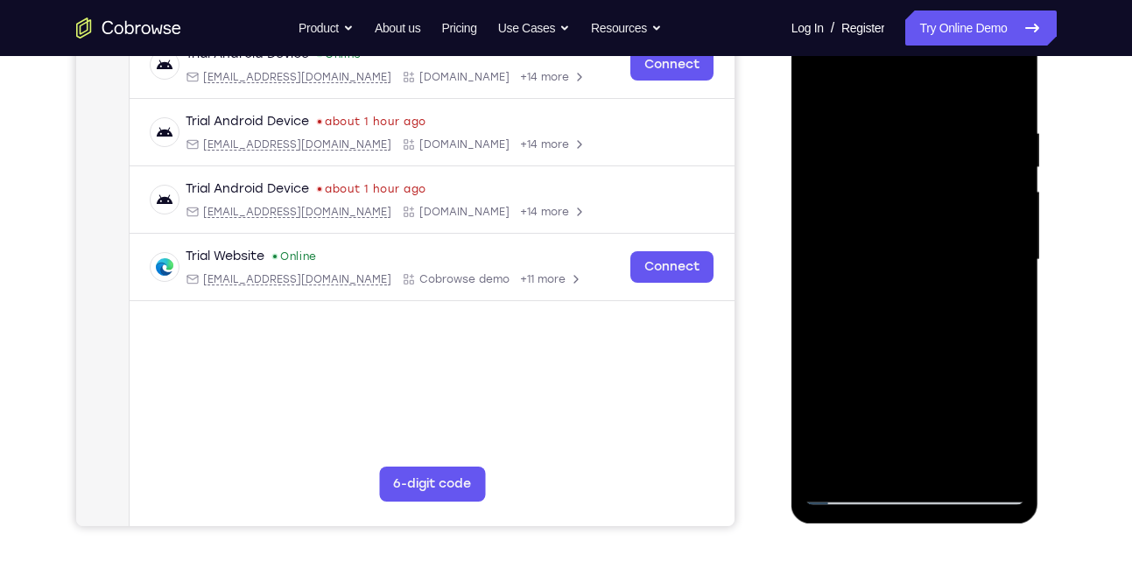
scroll to position [289, 0]
click at [999, 300] on div at bounding box center [915, 259] width 221 height 490
click at [994, 300] on div at bounding box center [915, 259] width 221 height 490
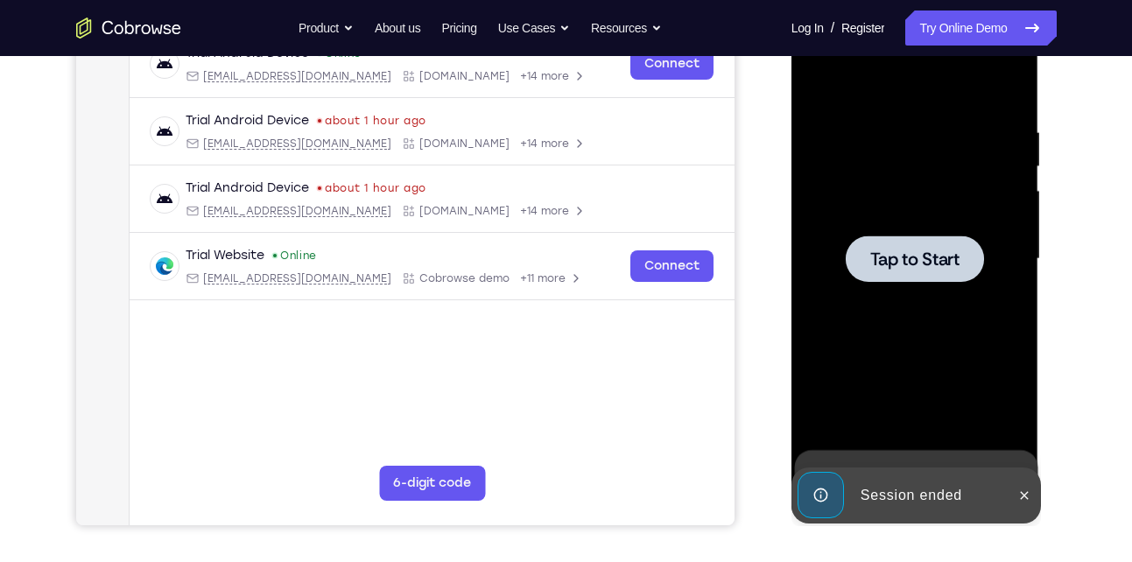
click at [926, 246] on div at bounding box center [915, 259] width 138 height 46
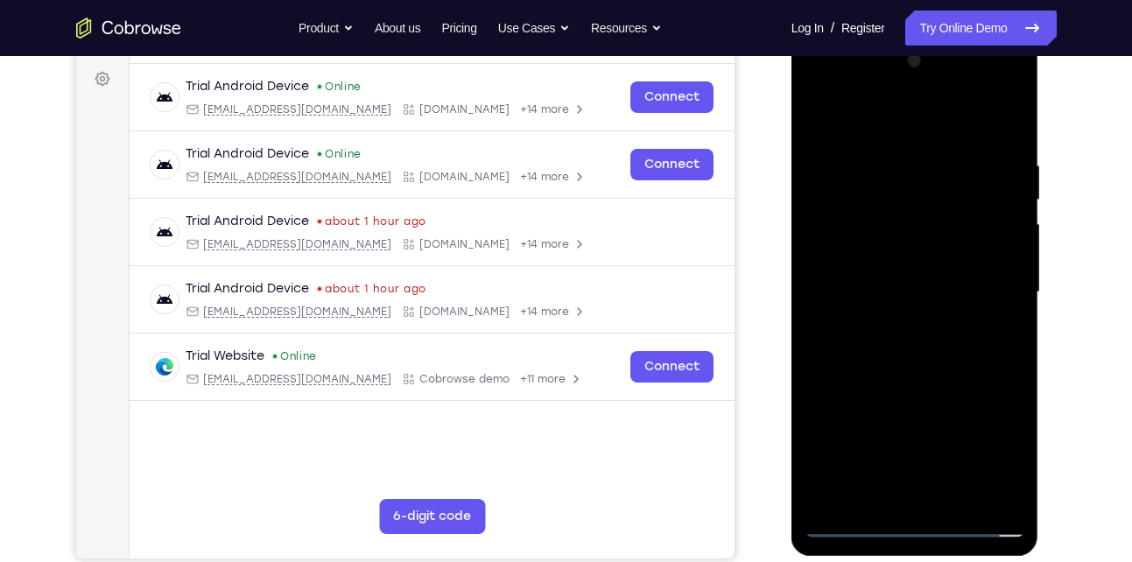
scroll to position [257, 0]
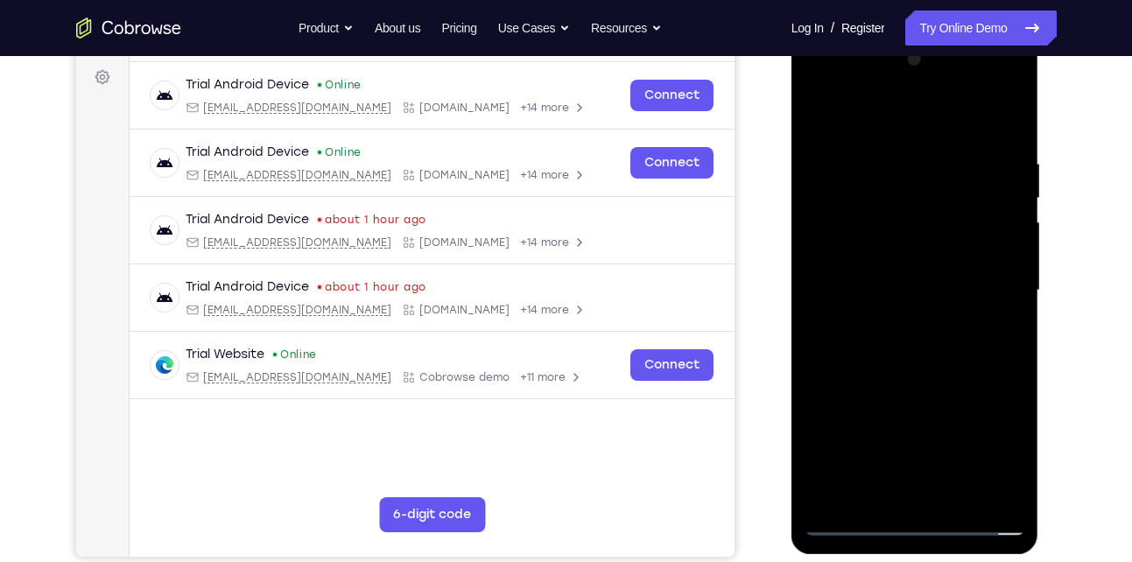
click at [913, 518] on div at bounding box center [915, 291] width 221 height 490
click at [998, 458] on div at bounding box center [915, 291] width 221 height 490
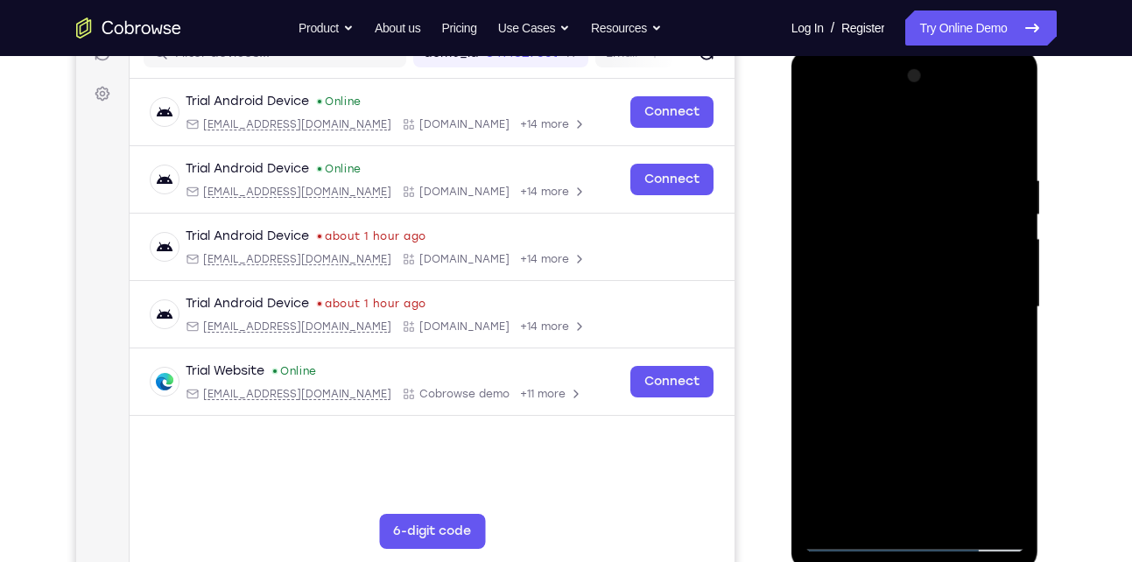
scroll to position [236, 0]
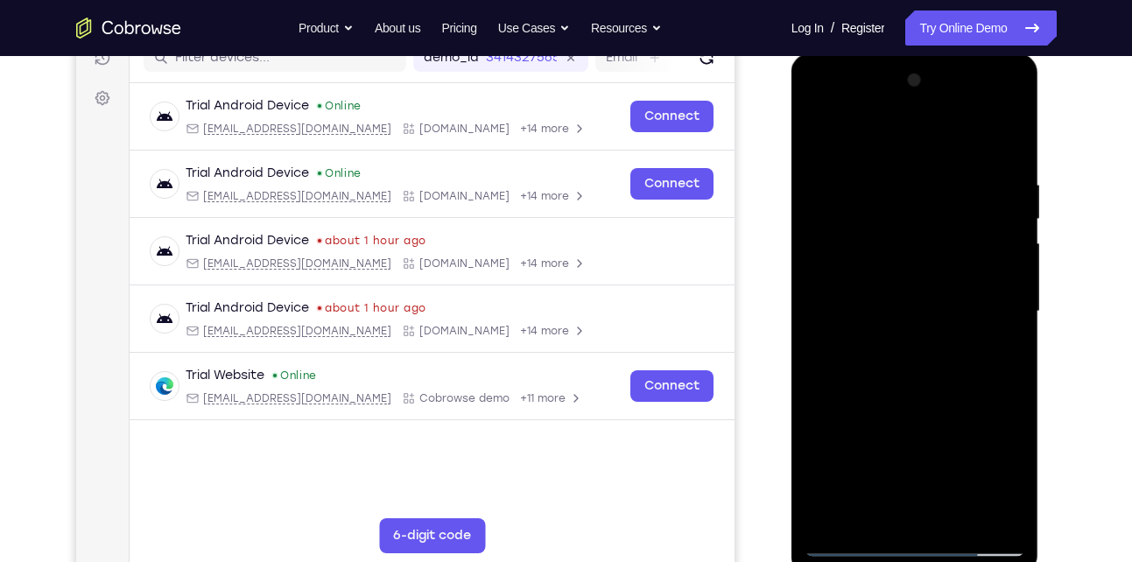
click at [889, 147] on div at bounding box center [915, 312] width 221 height 490
click at [992, 307] on div at bounding box center [915, 312] width 221 height 490
click at [892, 349] on div at bounding box center [915, 312] width 221 height 490
click at [889, 305] on div at bounding box center [915, 312] width 221 height 490
click at [850, 273] on div at bounding box center [915, 312] width 221 height 490
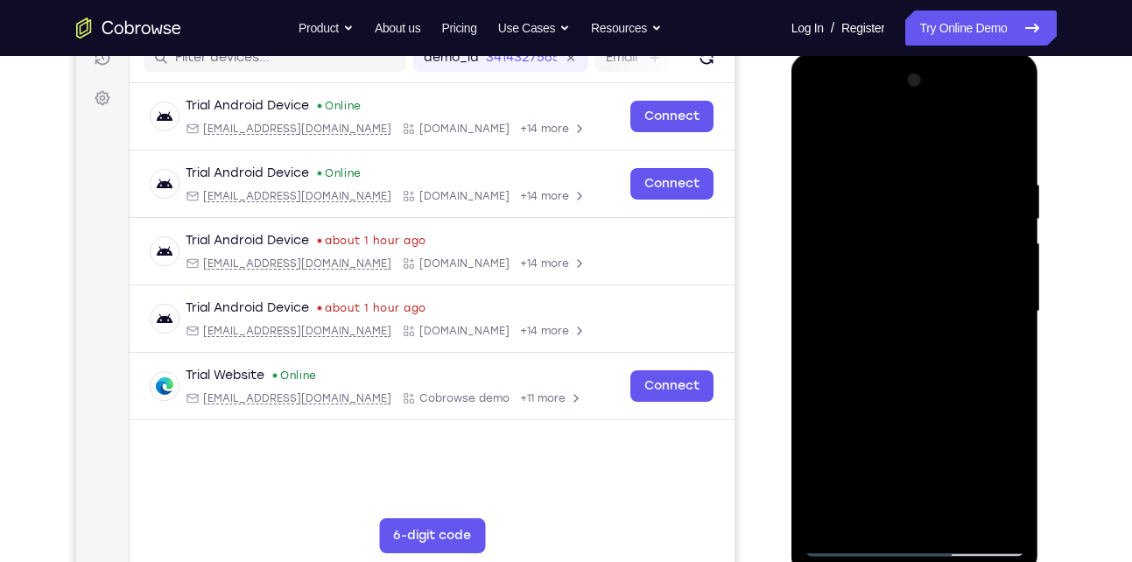
click at [878, 312] on div at bounding box center [915, 312] width 221 height 490
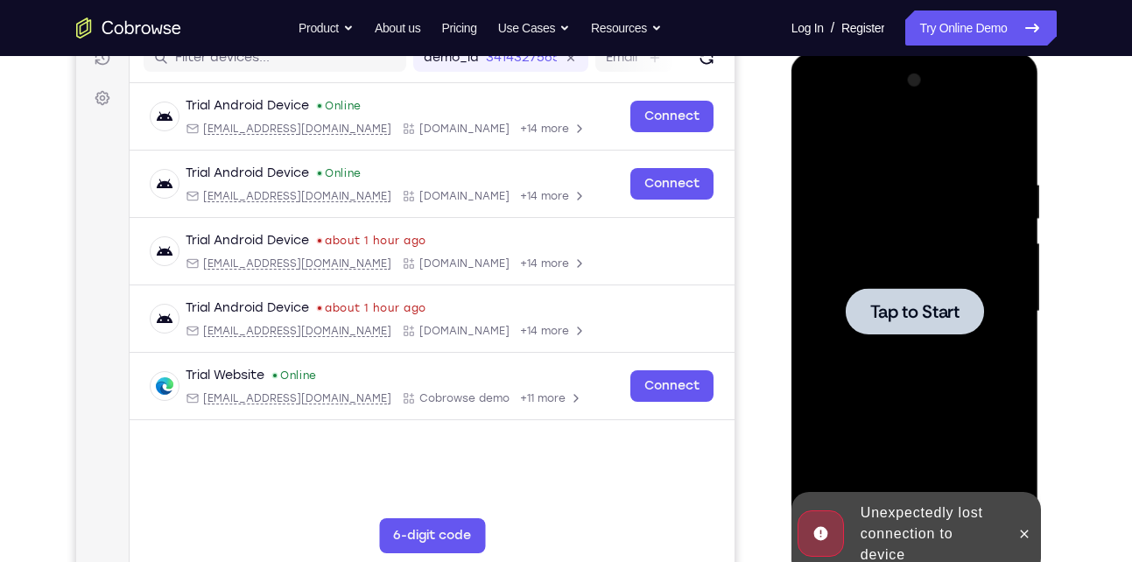
click at [913, 308] on span "Tap to Start" at bounding box center [915, 312] width 89 height 18
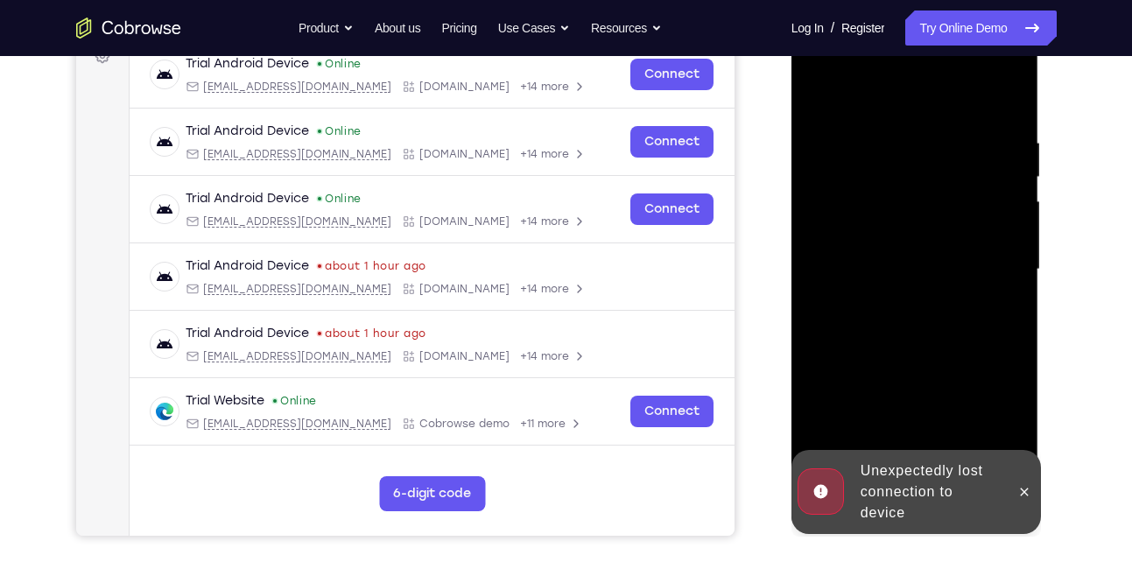
scroll to position [279, 0]
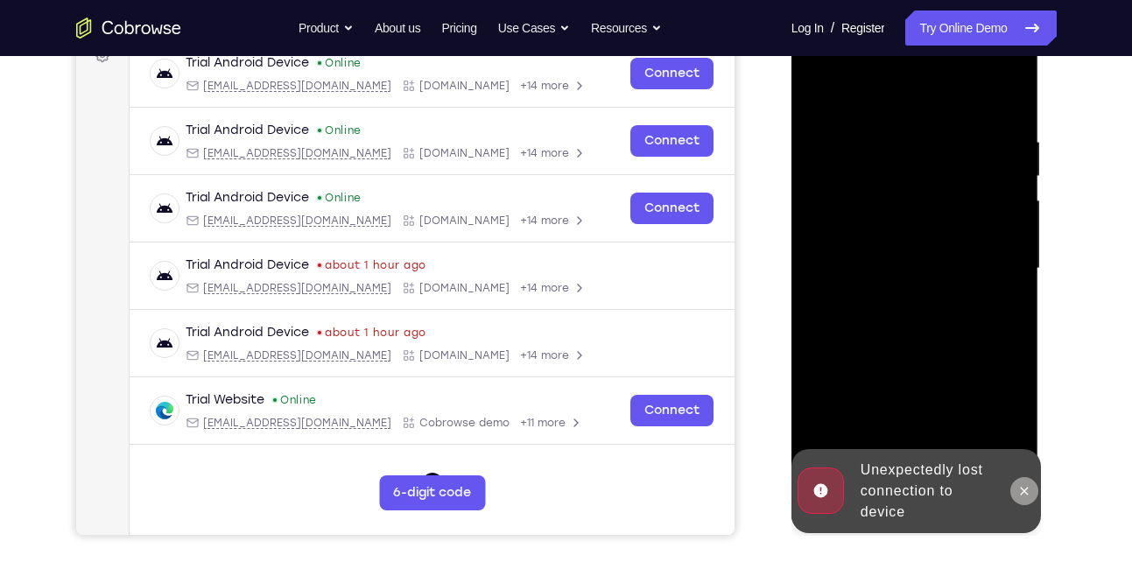
click at [1022, 487] on icon at bounding box center [1025, 491] width 14 height 14
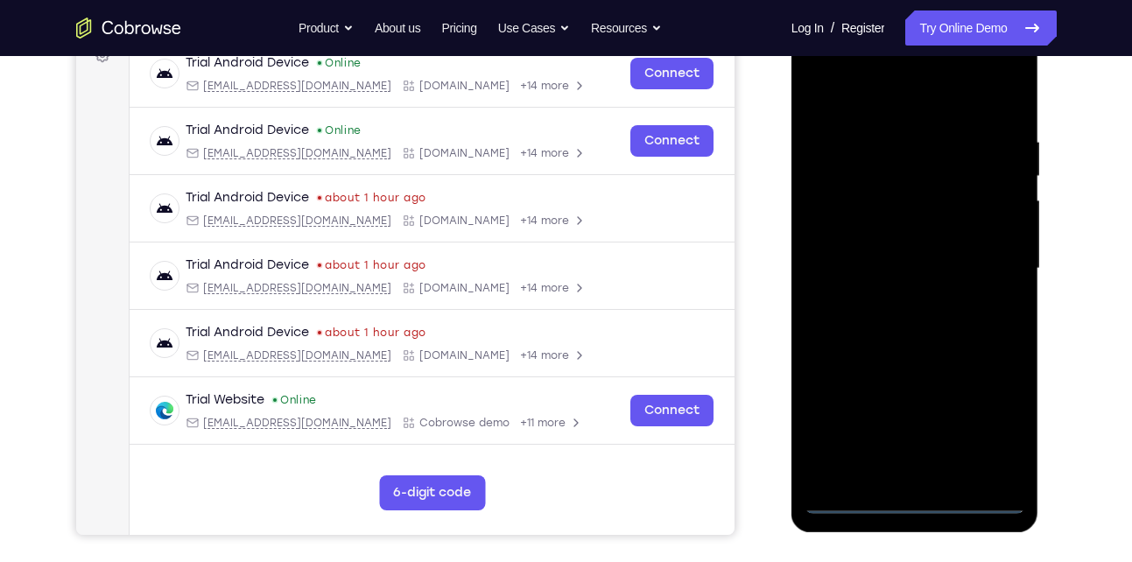
click at [914, 499] on div at bounding box center [915, 269] width 221 height 490
click at [989, 412] on div at bounding box center [915, 269] width 221 height 490
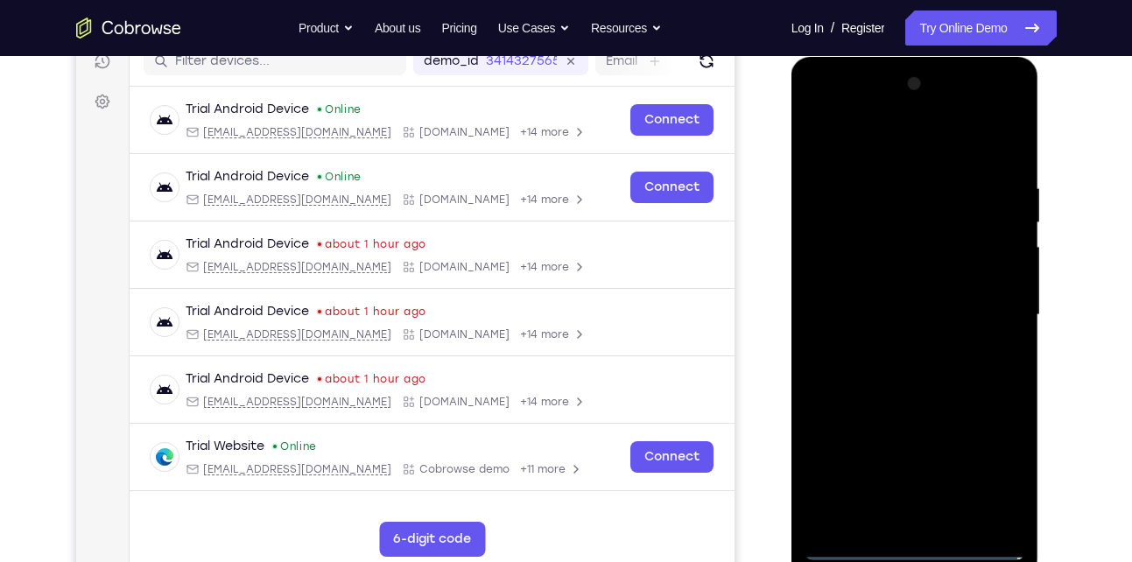
scroll to position [231, 0]
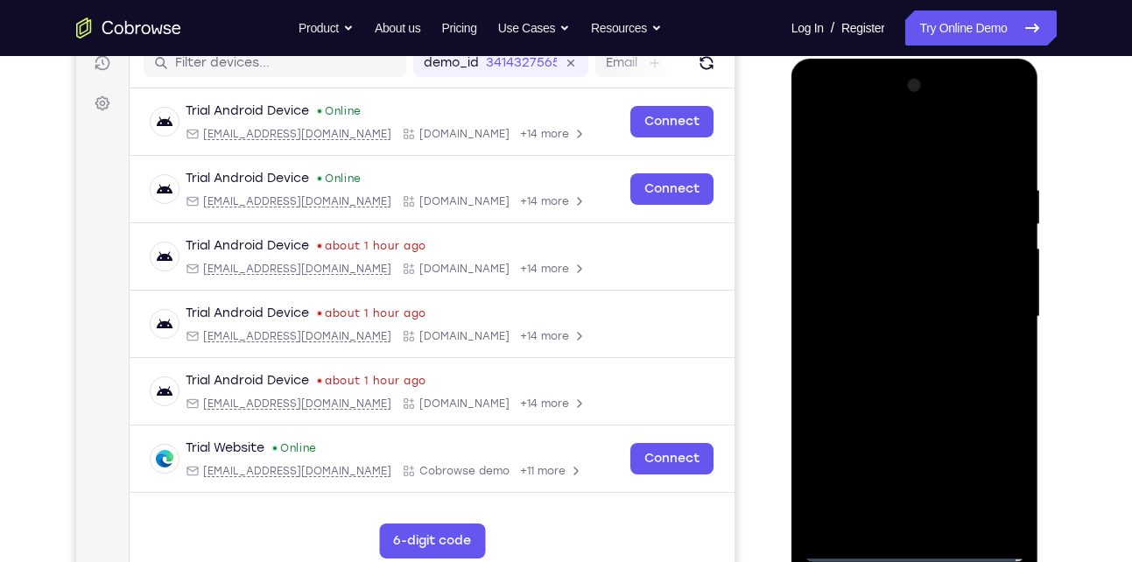
click at [874, 137] on div at bounding box center [915, 317] width 221 height 490
click at [984, 303] on div at bounding box center [915, 317] width 221 height 490
click at [895, 349] on div at bounding box center [915, 317] width 221 height 490
click at [864, 292] on div at bounding box center [915, 317] width 221 height 490
click at [850, 298] on div at bounding box center [915, 317] width 221 height 490
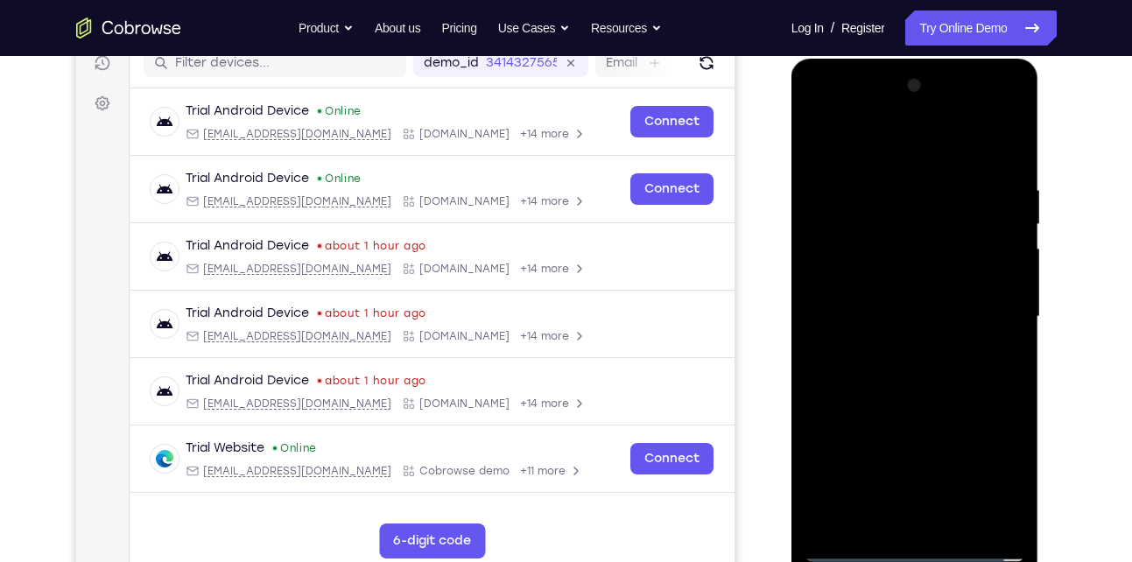
click at [846, 247] on div at bounding box center [915, 317] width 221 height 490
click at [854, 273] on div at bounding box center [915, 317] width 221 height 490
click at [844, 309] on div at bounding box center [915, 317] width 221 height 490
click at [959, 518] on div at bounding box center [915, 317] width 221 height 490
click at [924, 401] on div at bounding box center [915, 317] width 221 height 490
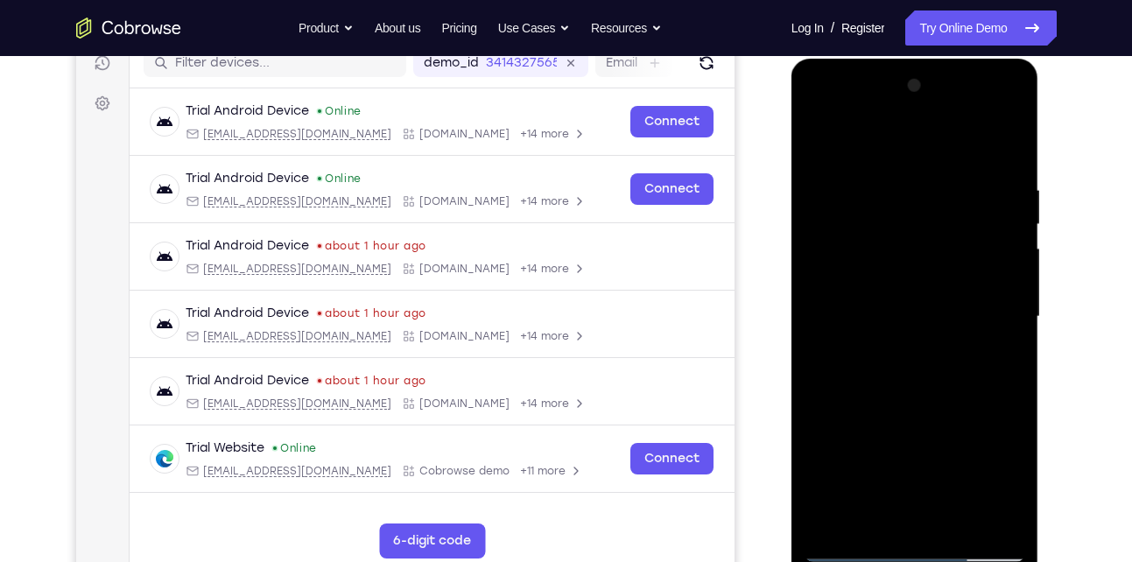
click at [960, 522] on div at bounding box center [915, 317] width 221 height 490
click at [914, 408] on div at bounding box center [915, 317] width 221 height 490
click at [875, 310] on div at bounding box center [915, 317] width 221 height 490
click at [899, 509] on div at bounding box center [915, 317] width 221 height 490
click at [858, 361] on div at bounding box center [915, 317] width 221 height 490
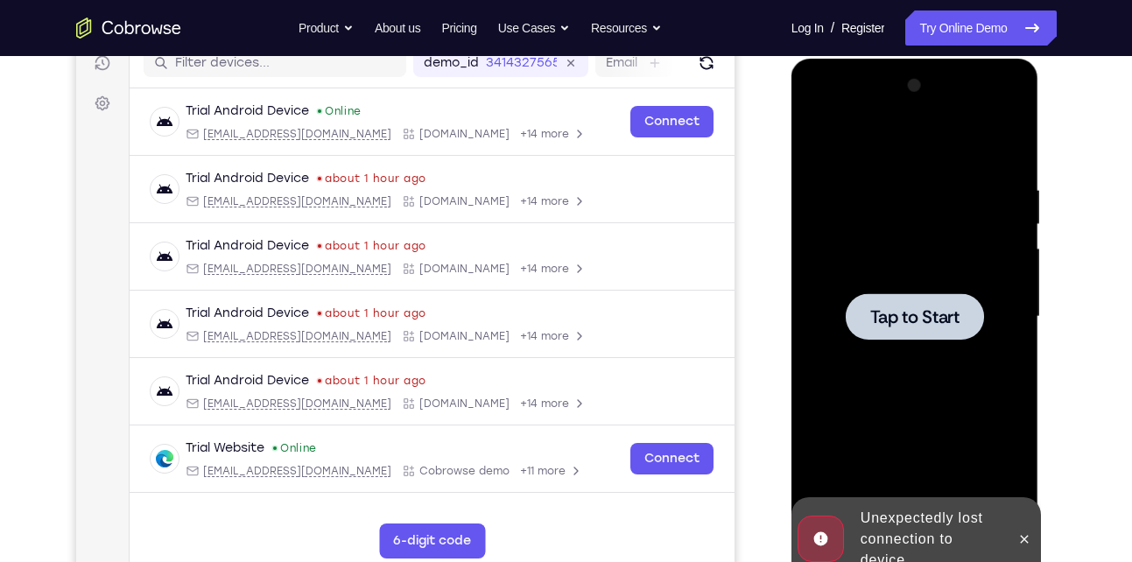
click at [883, 317] on span "Tap to Start" at bounding box center [915, 317] width 89 height 18
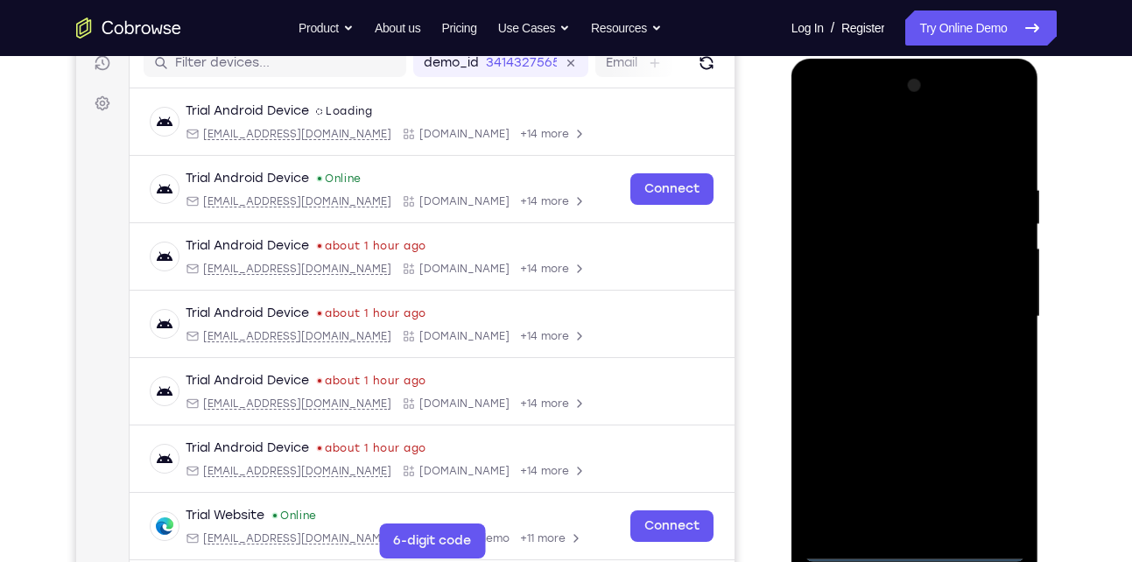
click at [911, 549] on div at bounding box center [915, 317] width 221 height 490
click at [1000, 469] on div at bounding box center [915, 317] width 221 height 490
click at [904, 145] on div at bounding box center [915, 317] width 221 height 490
click at [990, 310] on div at bounding box center [915, 317] width 221 height 490
click at [892, 351] on div at bounding box center [915, 317] width 221 height 490
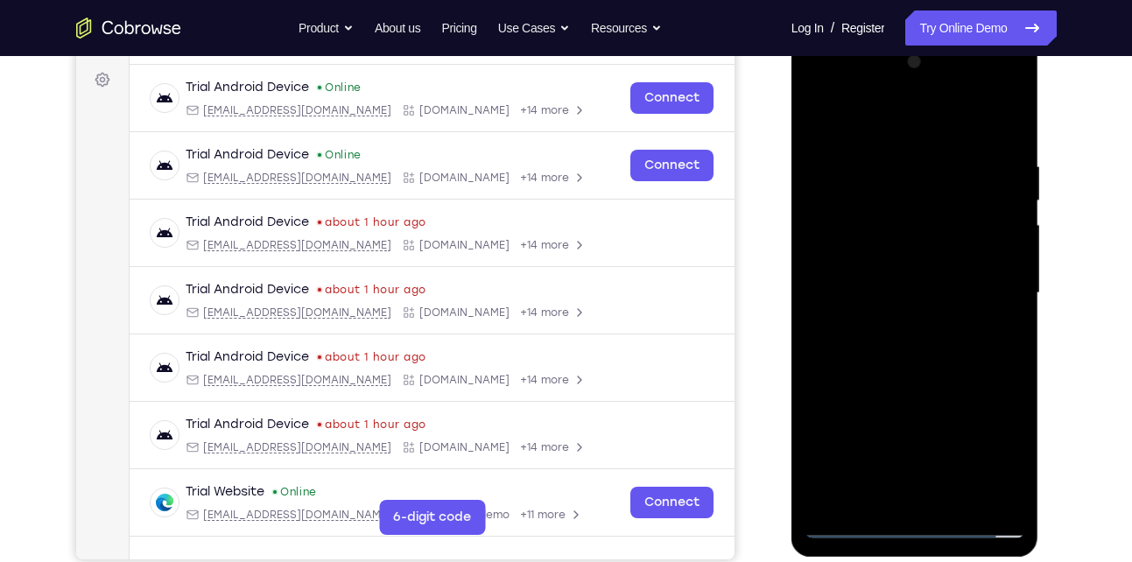
scroll to position [256, 0]
click at [853, 526] on div at bounding box center [915, 292] width 221 height 490
click at [996, 279] on div at bounding box center [915, 292] width 221 height 490
click at [899, 323] on div at bounding box center [915, 292] width 221 height 490
click at [953, 364] on div at bounding box center [915, 292] width 221 height 490
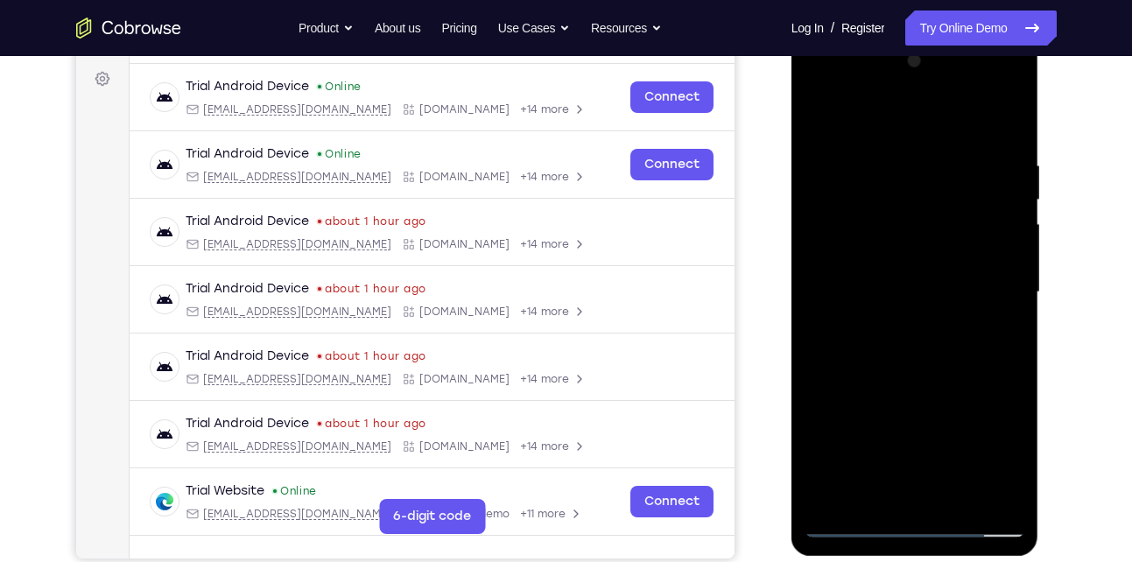
click at [855, 516] on div at bounding box center [915, 292] width 221 height 490
click at [857, 523] on div at bounding box center [915, 292] width 221 height 490
click at [900, 324] on div at bounding box center [915, 292] width 221 height 490
click at [869, 257] on div at bounding box center [915, 292] width 221 height 490
click at [854, 280] on div at bounding box center [915, 292] width 221 height 490
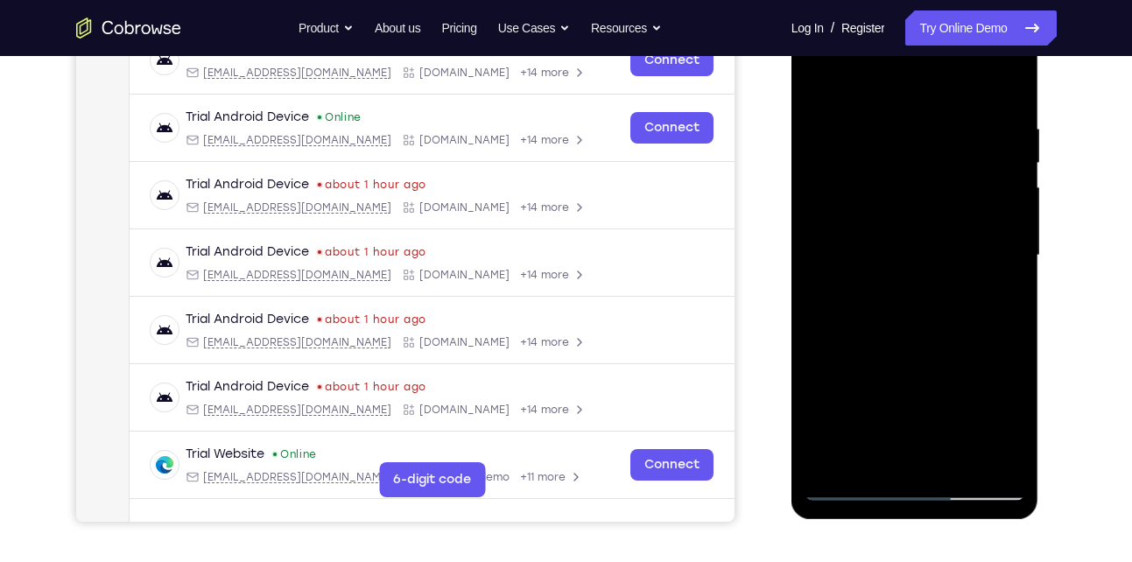
scroll to position [294, 0]
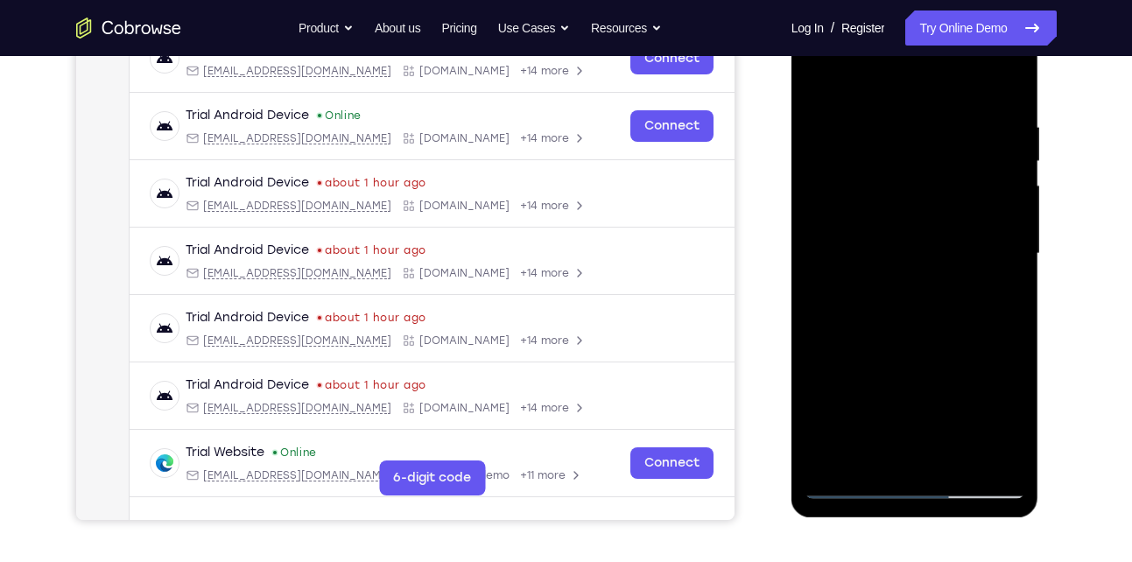
click at [1012, 454] on div at bounding box center [915, 254] width 221 height 490
click at [1010, 459] on div at bounding box center [915, 254] width 221 height 490
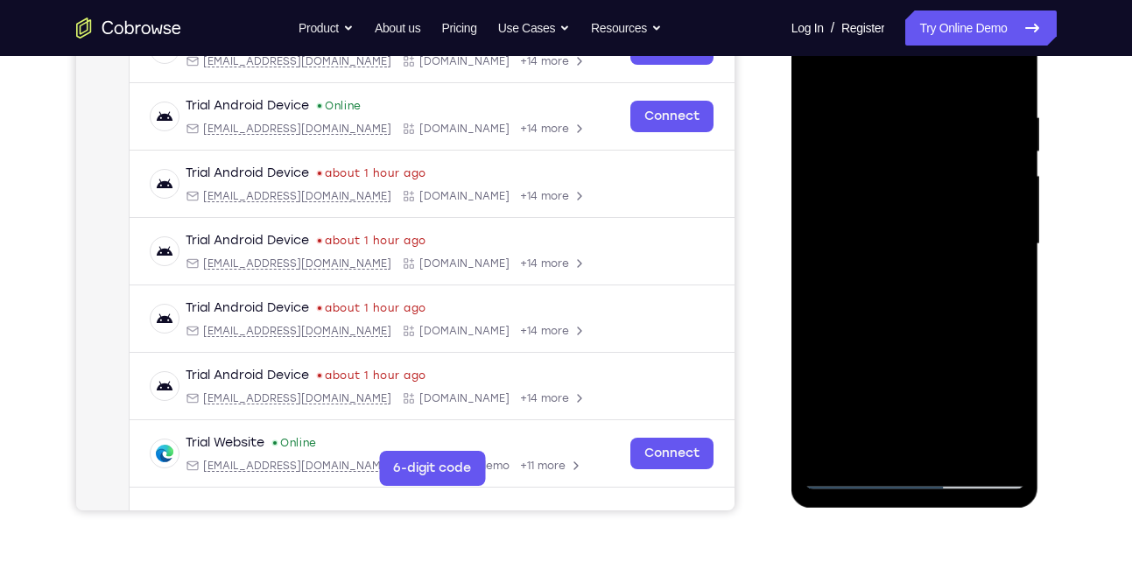
scroll to position [306, 0]
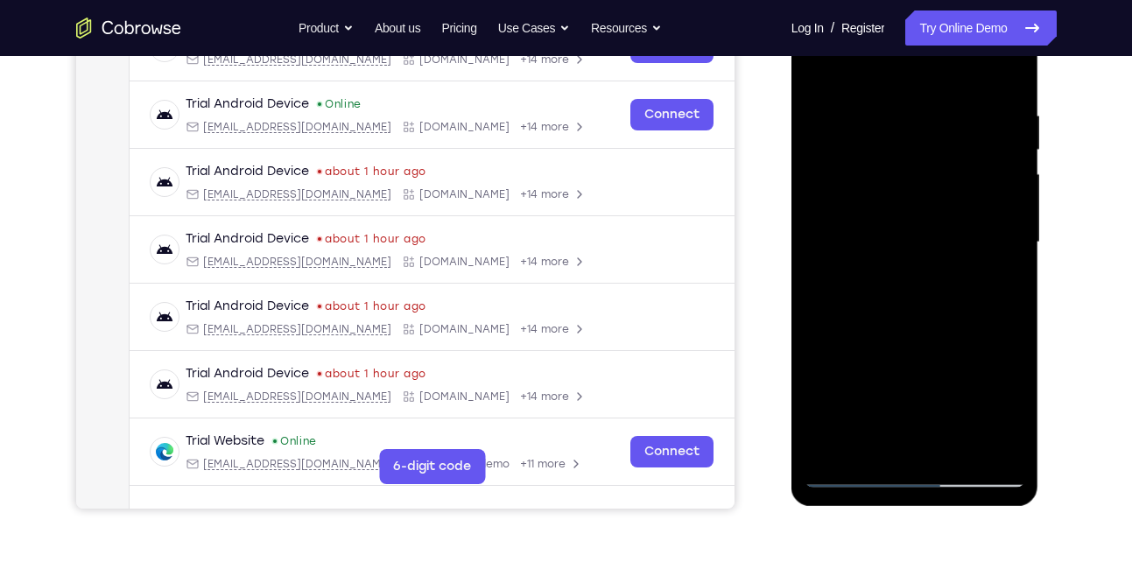
drag, startPoint x: 1004, startPoint y: 440, endPoint x: 1012, endPoint y: 448, distance: 11.8
click at [1012, 448] on div at bounding box center [915, 242] width 221 height 490
click at [827, 270] on div at bounding box center [915, 242] width 221 height 490
click at [921, 279] on div at bounding box center [915, 242] width 221 height 490
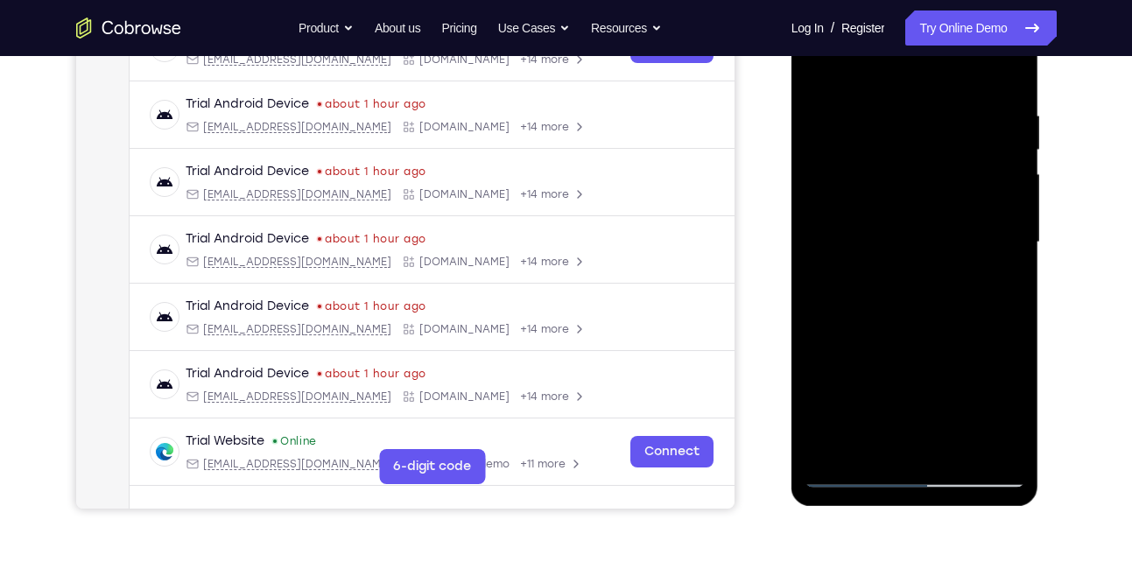
click at [968, 229] on div at bounding box center [915, 242] width 221 height 490
click at [903, 232] on div at bounding box center [915, 242] width 221 height 490
click at [1012, 233] on div at bounding box center [915, 242] width 221 height 490
click at [976, 229] on div at bounding box center [915, 242] width 221 height 490
click at [946, 279] on div at bounding box center [915, 242] width 221 height 490
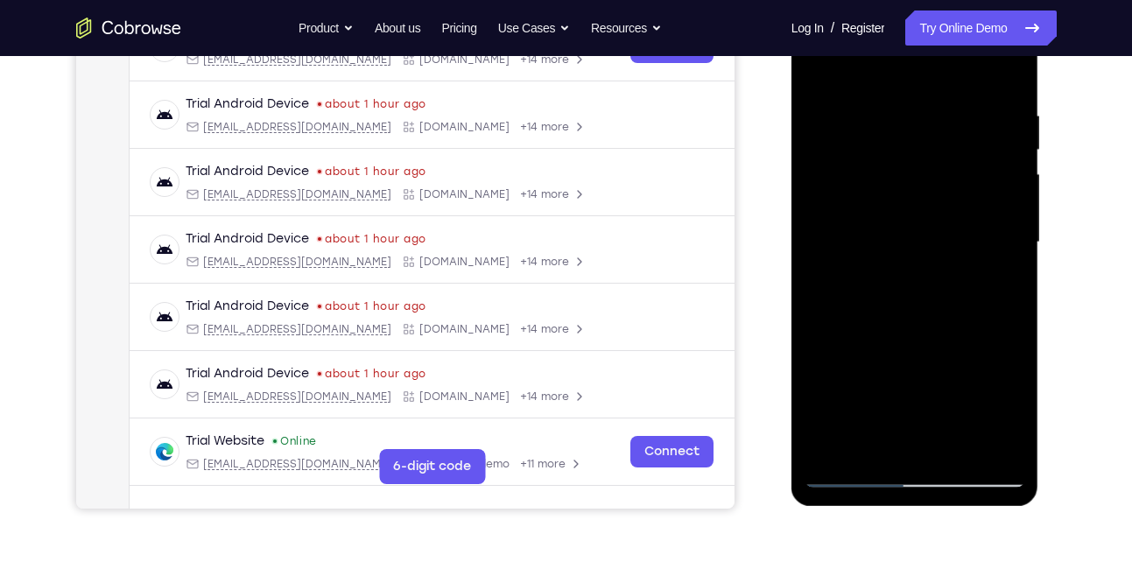
click at [917, 279] on div at bounding box center [915, 242] width 221 height 490
click at [910, 280] on div at bounding box center [915, 242] width 221 height 490
click at [920, 284] on div at bounding box center [915, 242] width 221 height 490
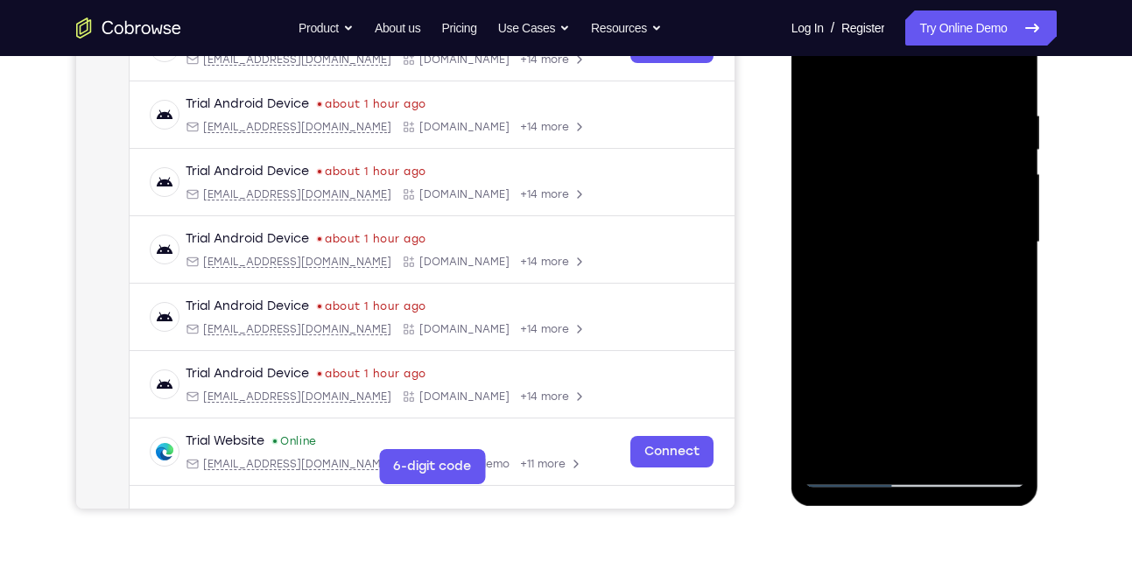
click at [920, 280] on div at bounding box center [915, 242] width 221 height 490
click at [849, 476] on div at bounding box center [915, 242] width 221 height 490
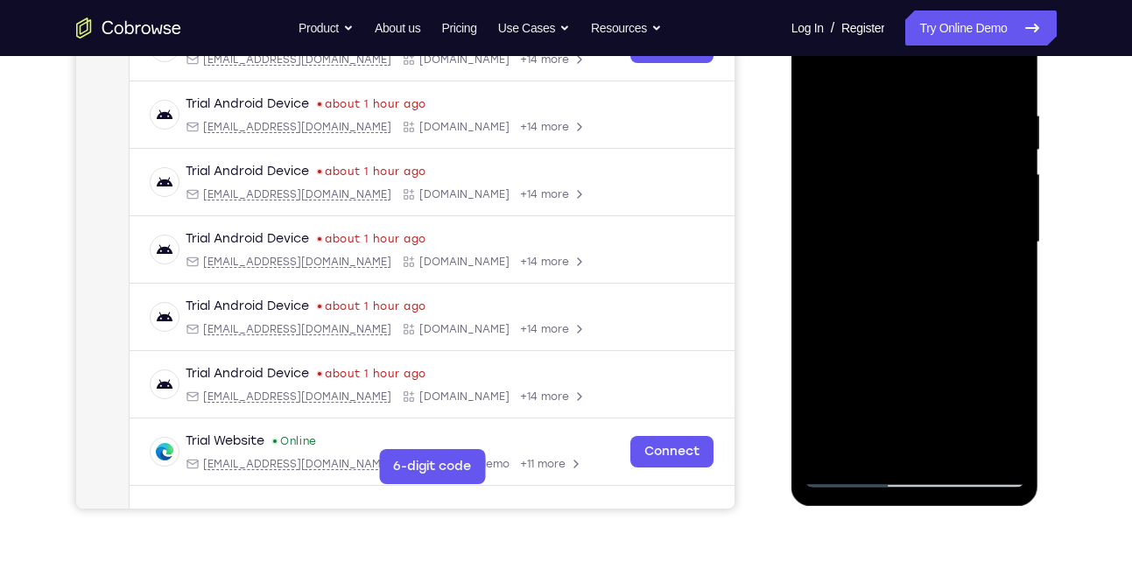
click at [849, 476] on div at bounding box center [915, 242] width 221 height 490
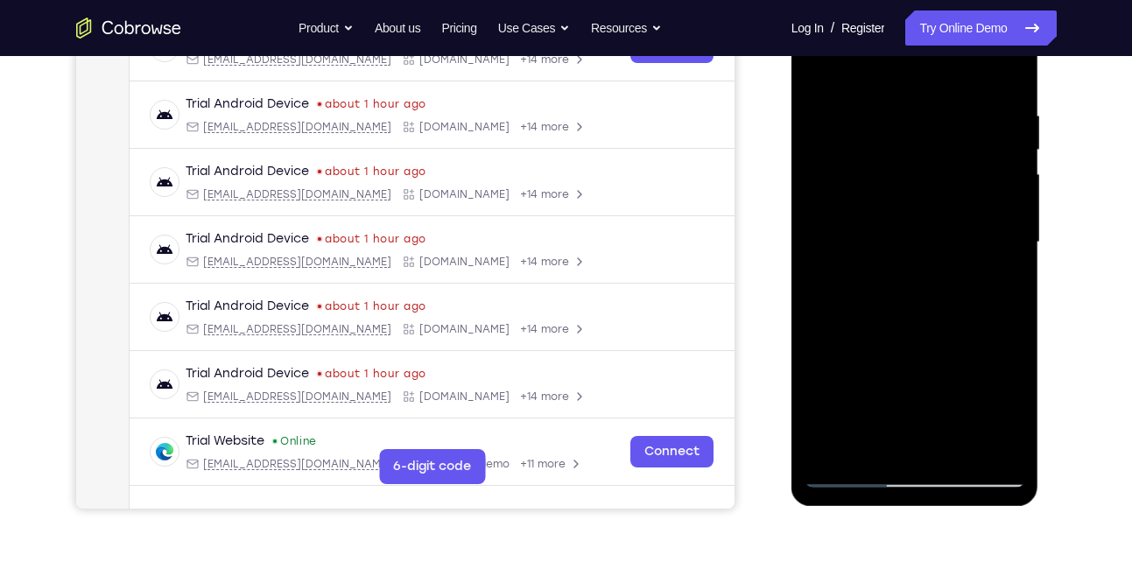
click at [849, 476] on div at bounding box center [915, 242] width 221 height 490
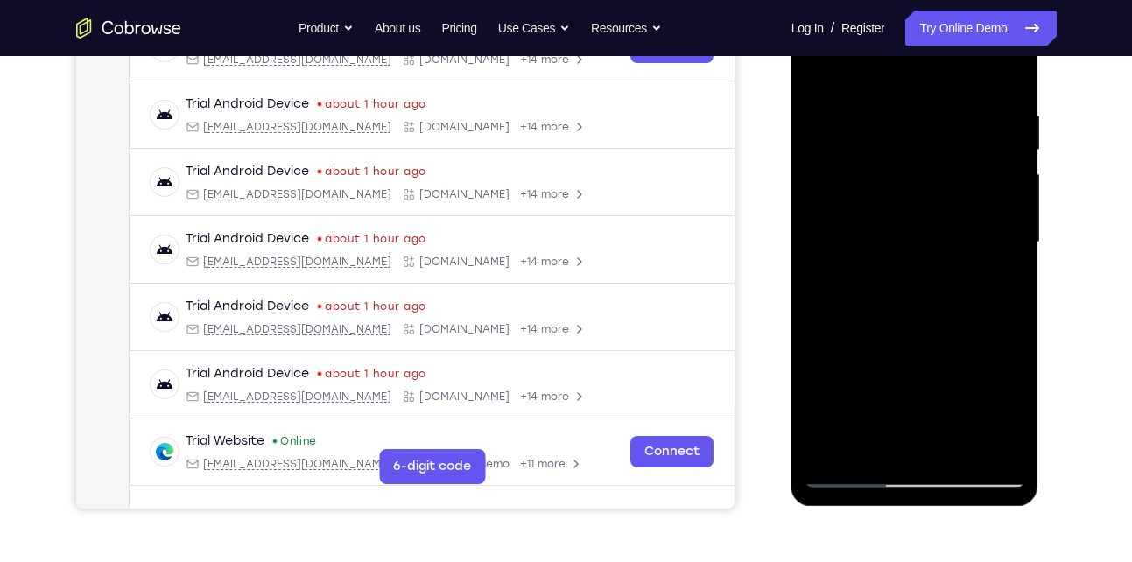
click at [849, 476] on div at bounding box center [915, 242] width 221 height 490
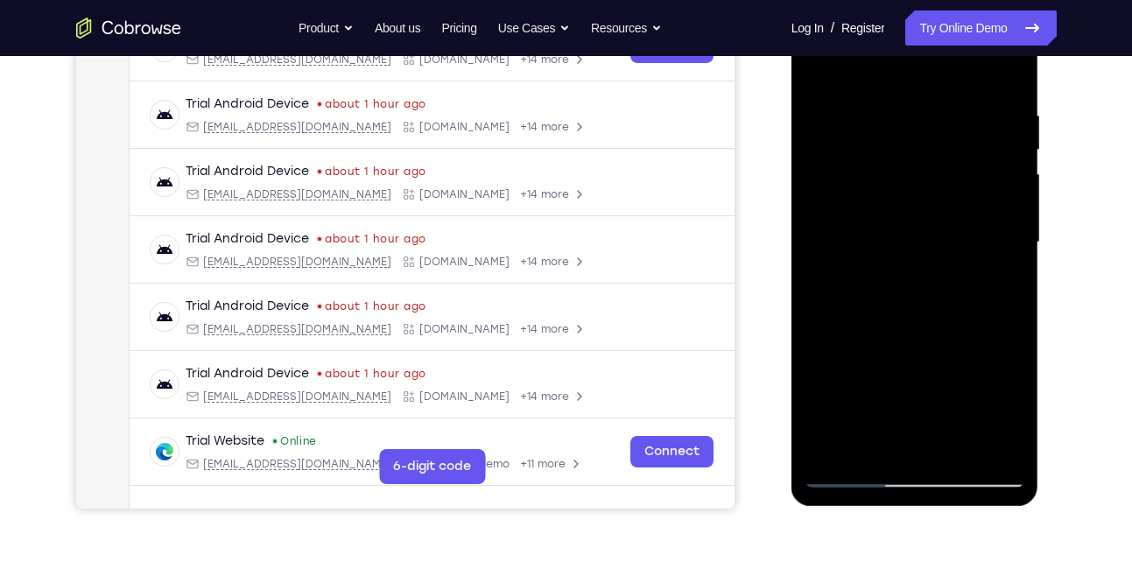
click at [849, 476] on div at bounding box center [915, 242] width 221 height 490
click at [1001, 395] on div at bounding box center [915, 242] width 221 height 490
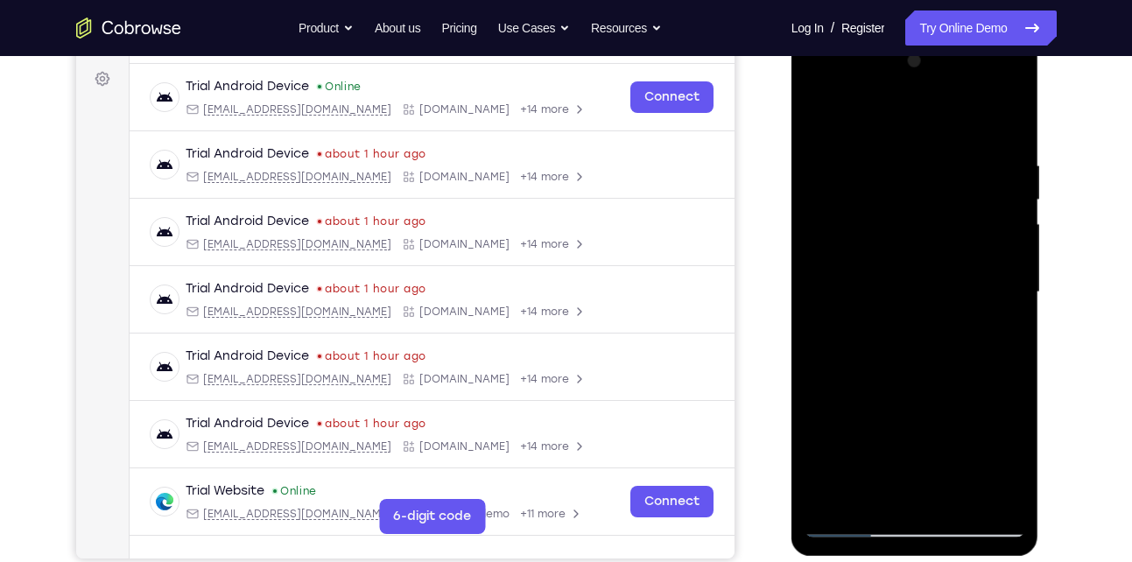
scroll to position [257, 0]
click at [838, 236] on div at bounding box center [915, 291] width 221 height 490
click at [895, 327] on div at bounding box center [915, 291] width 221 height 490
click at [920, 227] on div at bounding box center [915, 291] width 221 height 490
click at [903, 258] on div at bounding box center [915, 291] width 221 height 490
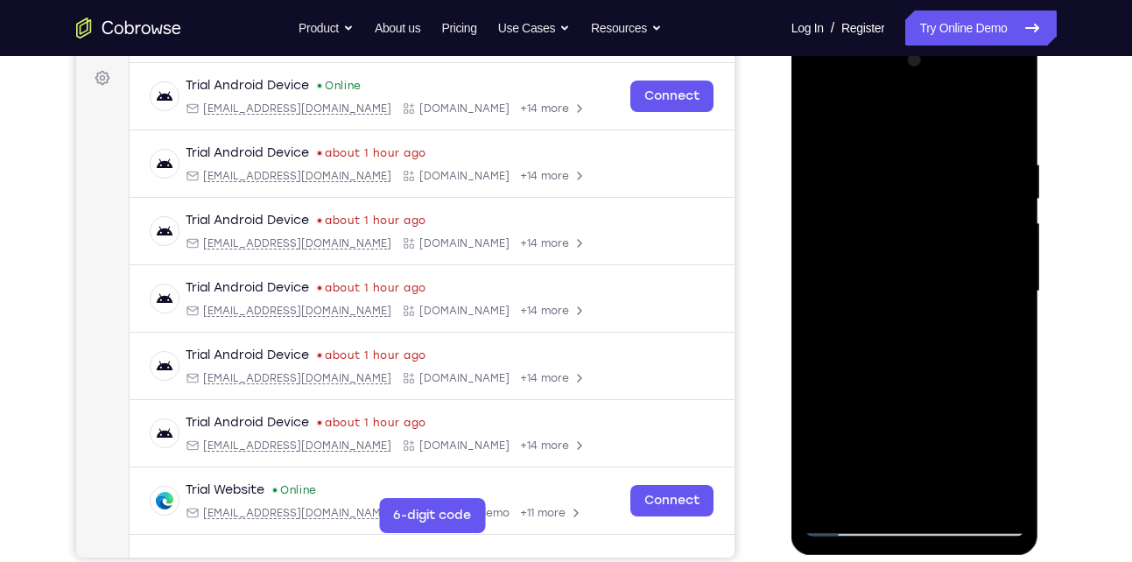
click at [885, 275] on div at bounding box center [915, 291] width 221 height 490
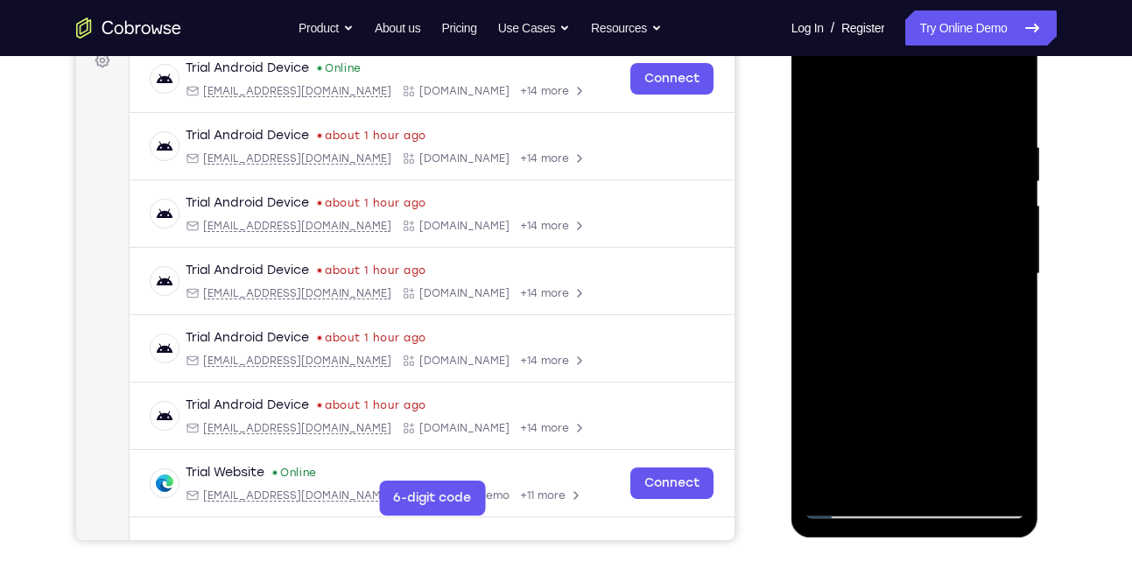
scroll to position [275, 0]
click at [1010, 468] on div at bounding box center [915, 273] width 221 height 490
click at [995, 264] on div at bounding box center [915, 273] width 221 height 490
click at [920, 231] on div at bounding box center [915, 273] width 221 height 490
click at [958, 482] on div at bounding box center [915, 273] width 221 height 490
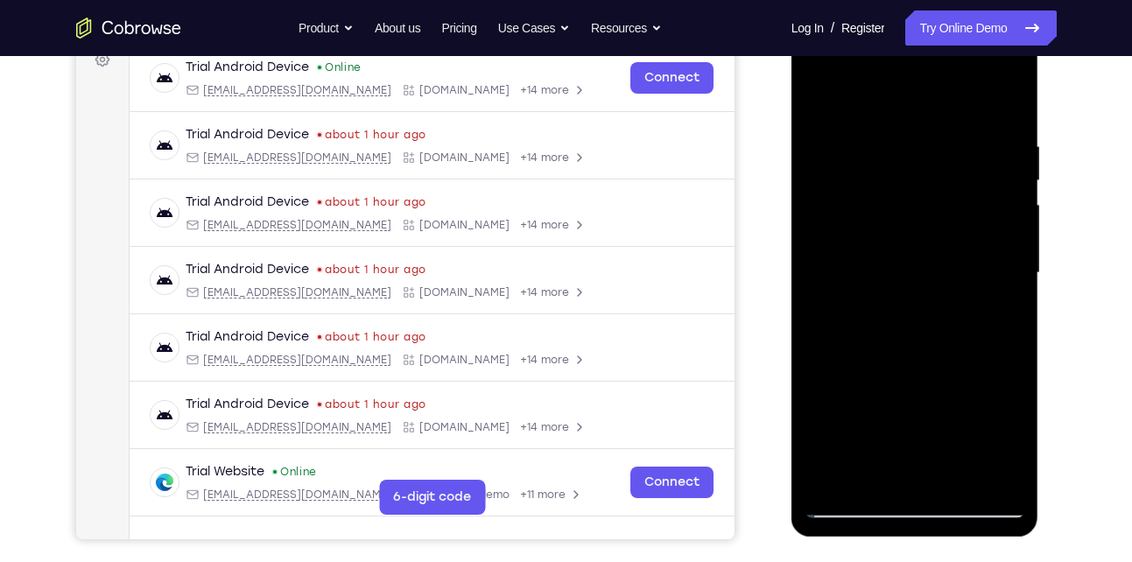
click at [922, 358] on div at bounding box center [915, 273] width 221 height 490
click at [911, 265] on div at bounding box center [915, 273] width 221 height 490
click at [899, 469] on div at bounding box center [915, 273] width 221 height 490
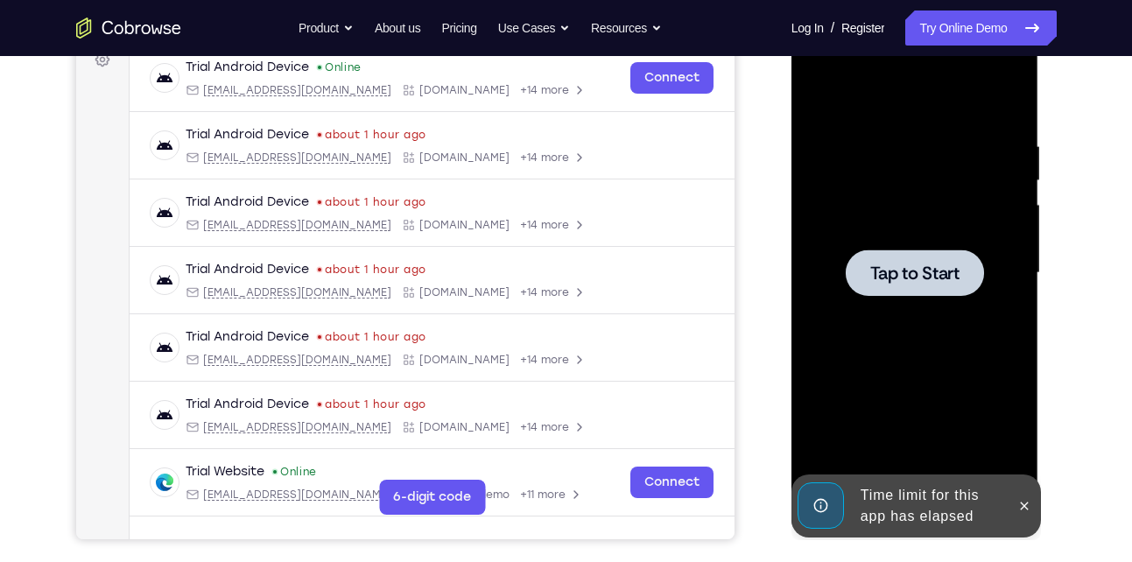
click at [913, 285] on div at bounding box center [915, 273] width 138 height 46
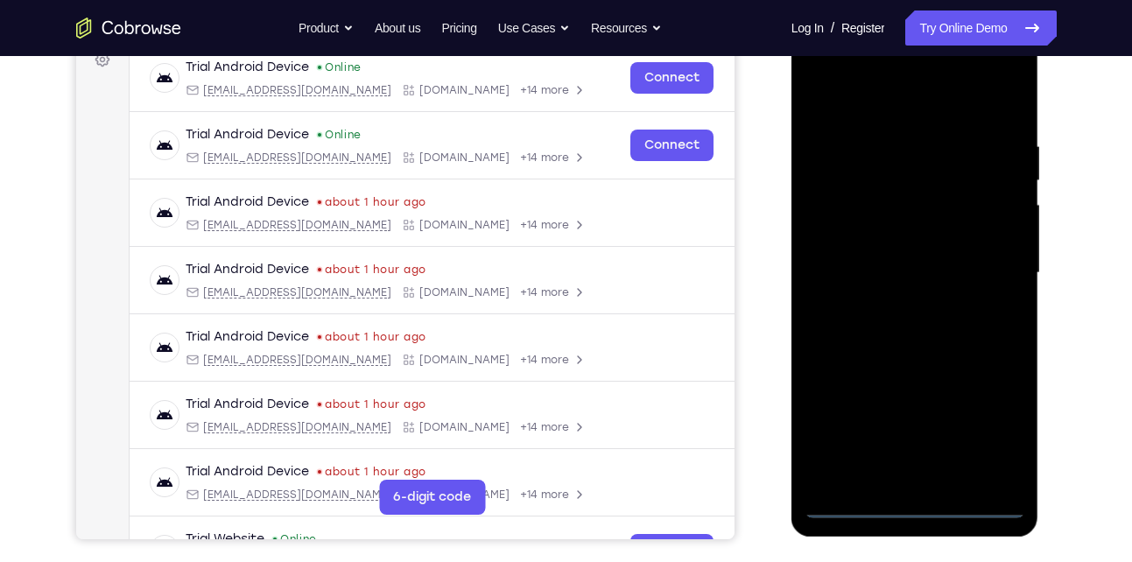
click at [921, 507] on div at bounding box center [915, 273] width 221 height 490
click at [998, 433] on div at bounding box center [915, 273] width 221 height 490
click at [866, 101] on div at bounding box center [915, 273] width 221 height 490
click at [988, 266] on div at bounding box center [915, 273] width 221 height 490
click at [894, 303] on div at bounding box center [915, 273] width 221 height 490
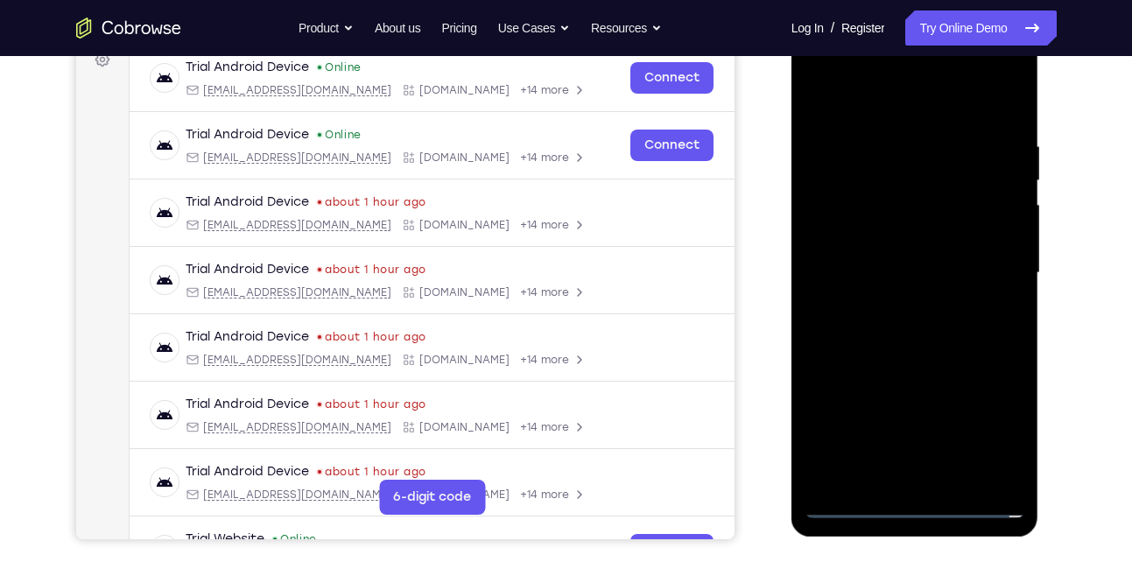
click at [899, 262] on div at bounding box center [915, 273] width 221 height 490
click at [885, 225] on div at bounding box center [915, 273] width 221 height 490
click at [868, 273] on div at bounding box center [915, 273] width 221 height 490
click at [936, 354] on div at bounding box center [915, 273] width 221 height 490
click at [957, 476] on div at bounding box center [915, 273] width 221 height 490
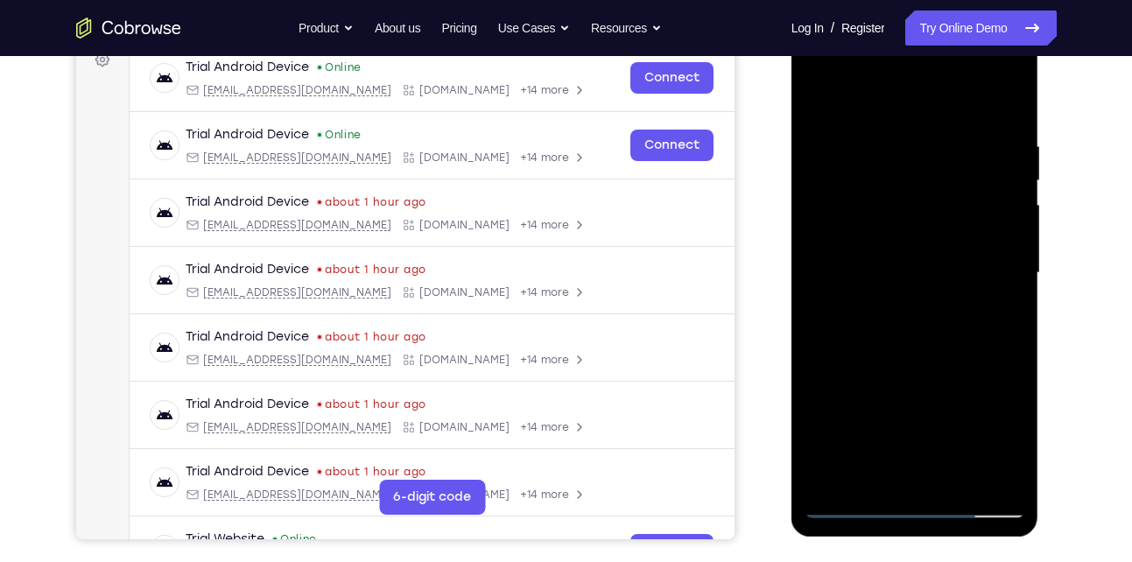
click at [930, 372] on div at bounding box center [915, 273] width 221 height 490
click at [893, 266] on div at bounding box center [915, 273] width 221 height 490
click at [894, 463] on div at bounding box center [915, 273] width 221 height 490
click at [1002, 311] on div at bounding box center [915, 273] width 221 height 490
click at [1001, 314] on div at bounding box center [915, 273] width 221 height 490
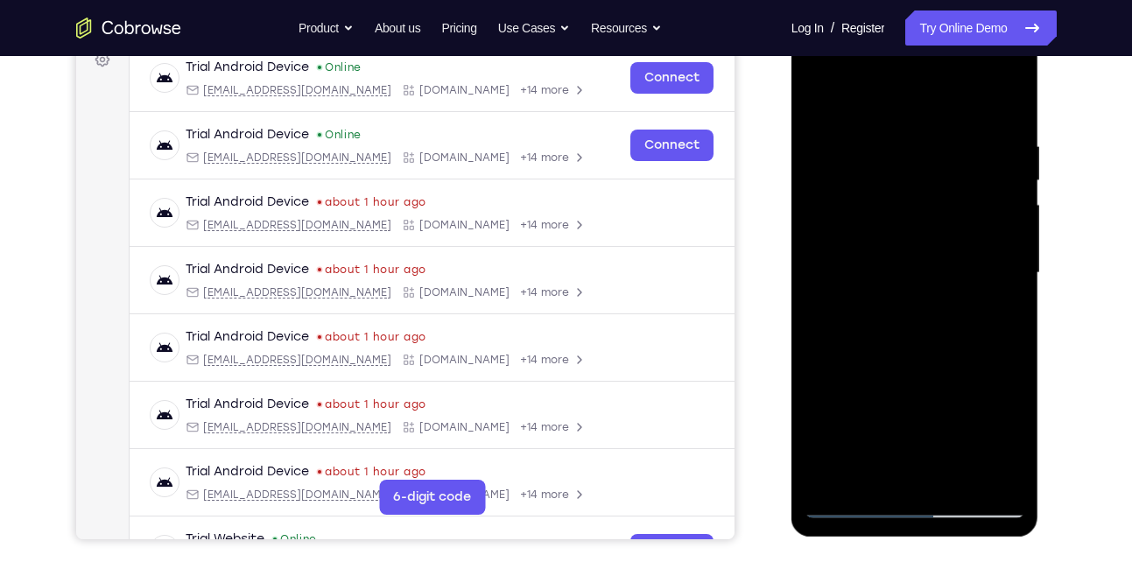
click at [1001, 314] on div at bounding box center [915, 273] width 221 height 490
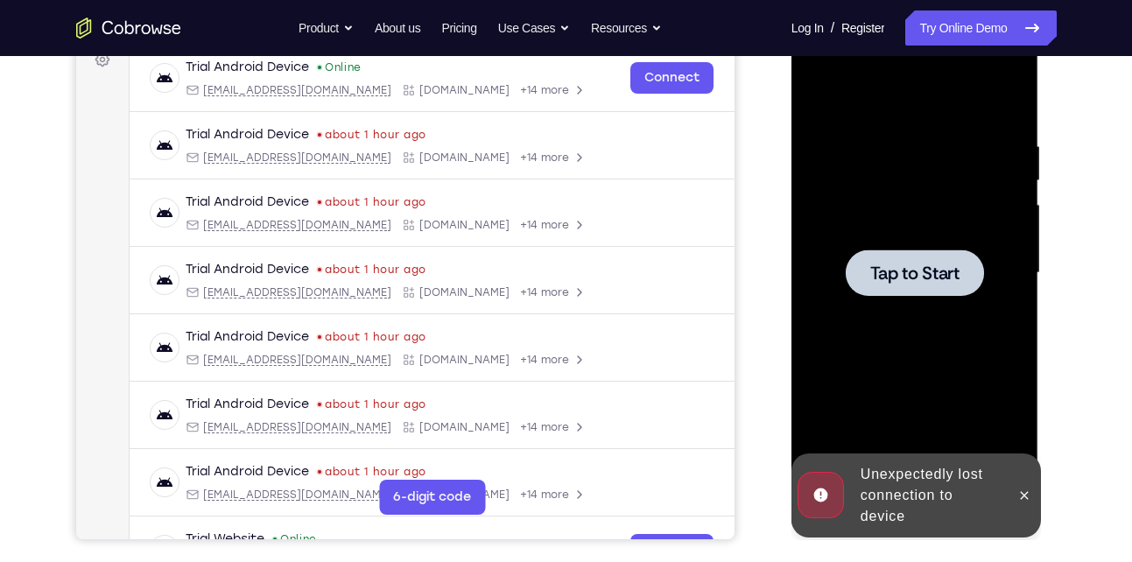
click at [940, 276] on span "Tap to Start" at bounding box center [915, 273] width 89 height 18
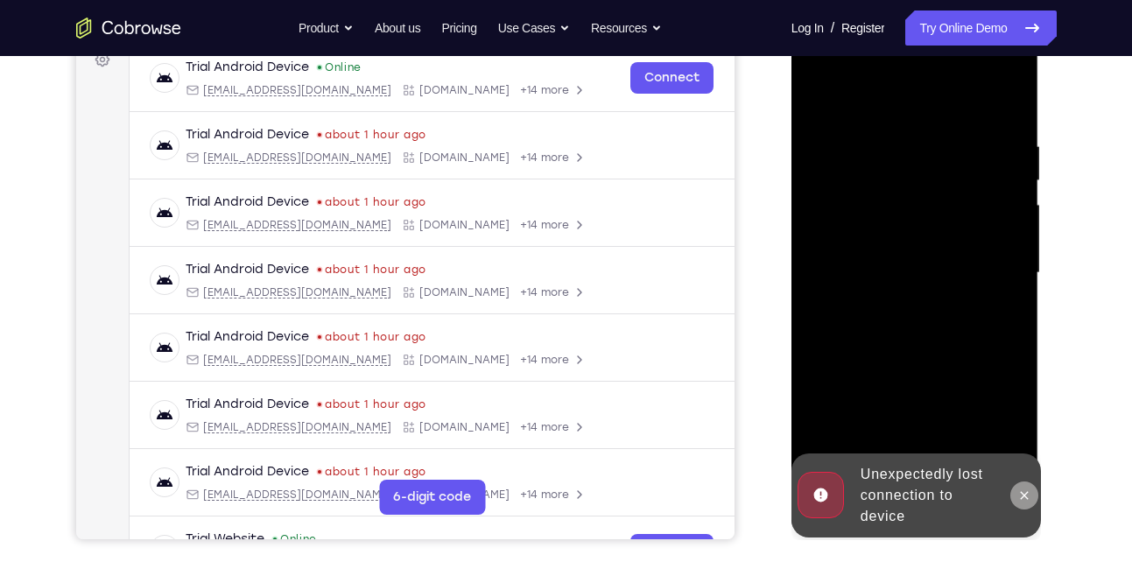
click at [1023, 489] on icon at bounding box center [1025, 496] width 14 height 14
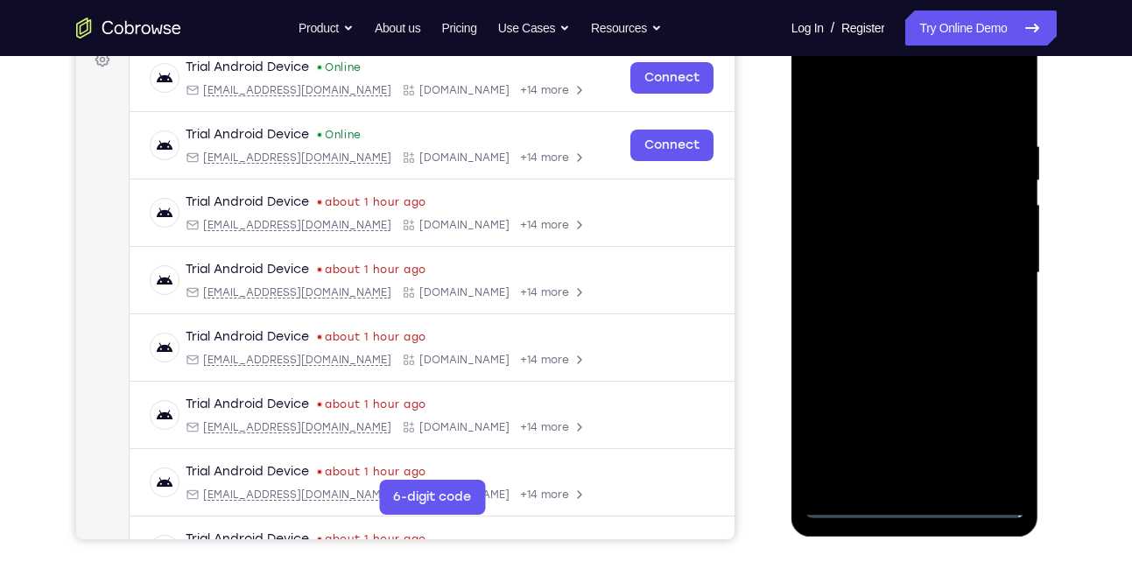
click at [920, 502] on div at bounding box center [915, 273] width 221 height 490
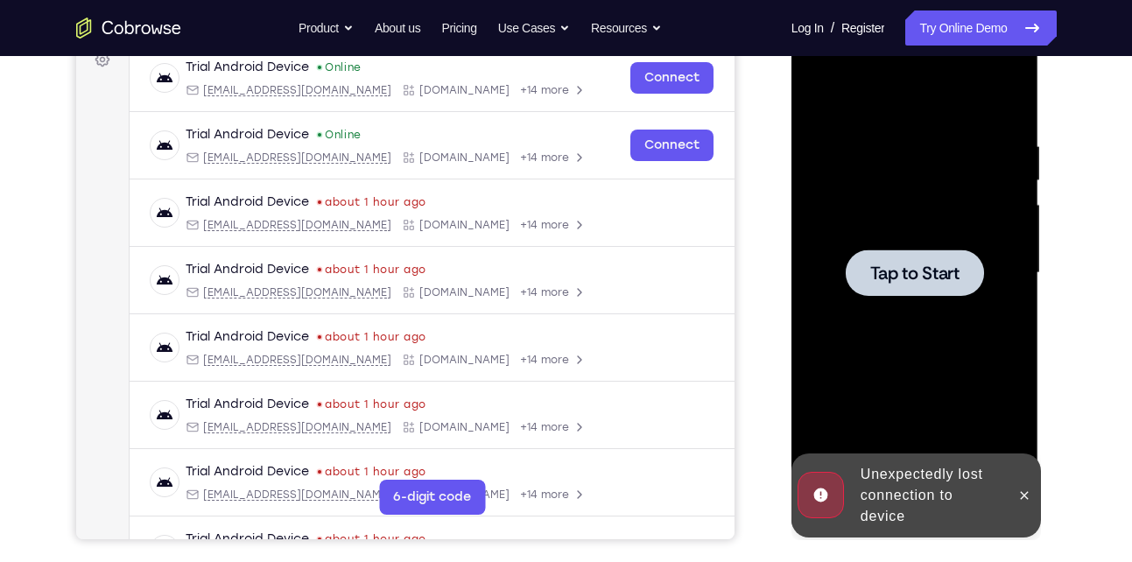
click at [913, 264] on span "Tap to Start" at bounding box center [915, 273] width 89 height 18
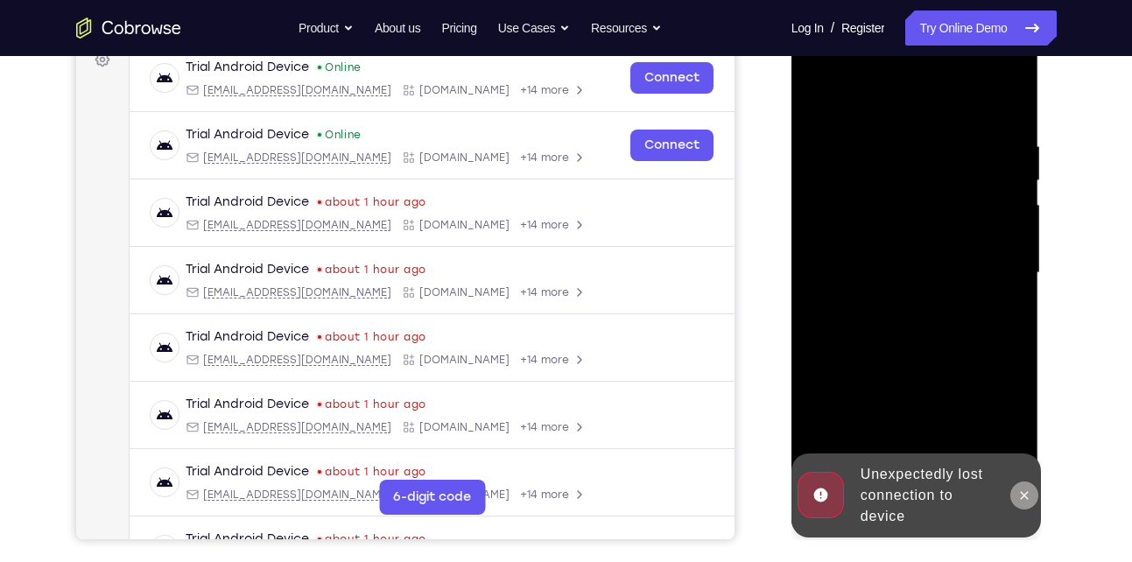
click at [1017, 496] on button at bounding box center [1025, 496] width 28 height 28
